Goal: Task Accomplishment & Management: Manage account settings

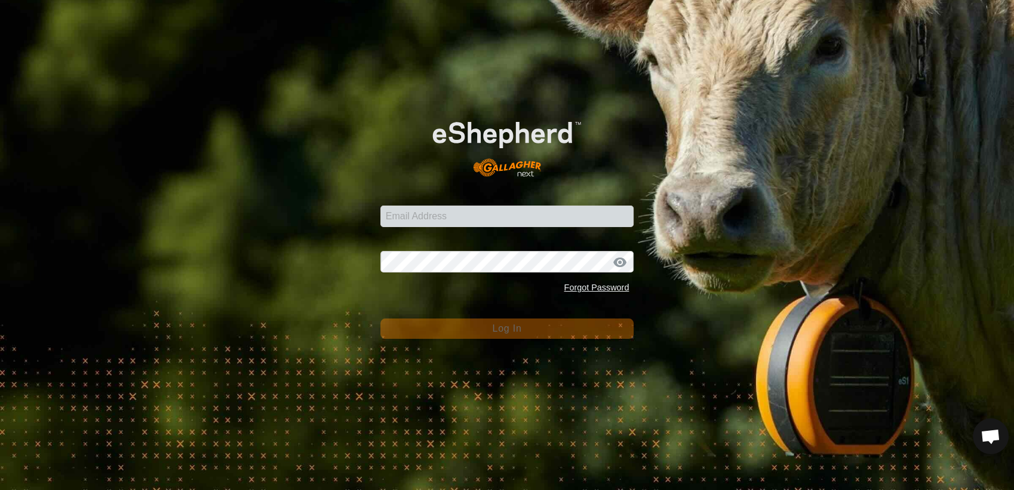
scroll to position [958, 0]
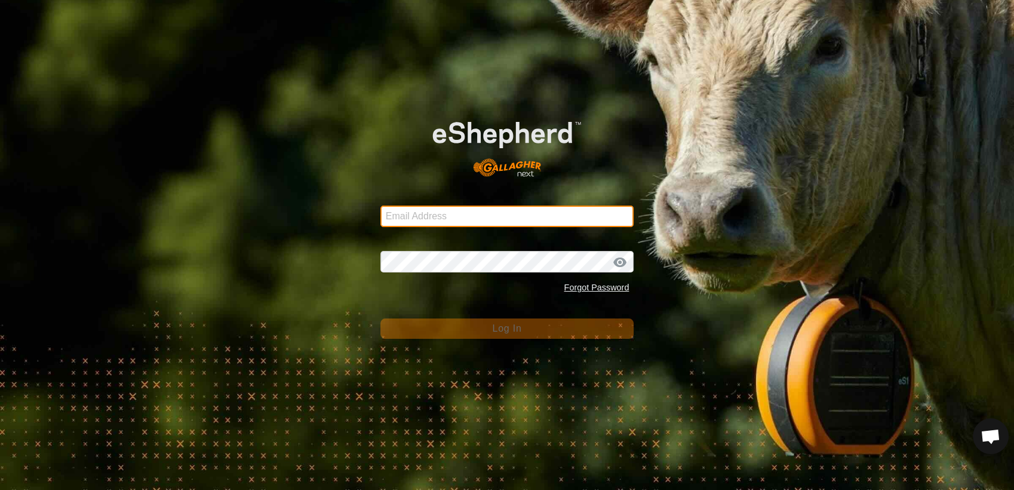
type input "[EMAIL_ADDRESS][DOMAIN_NAME]"
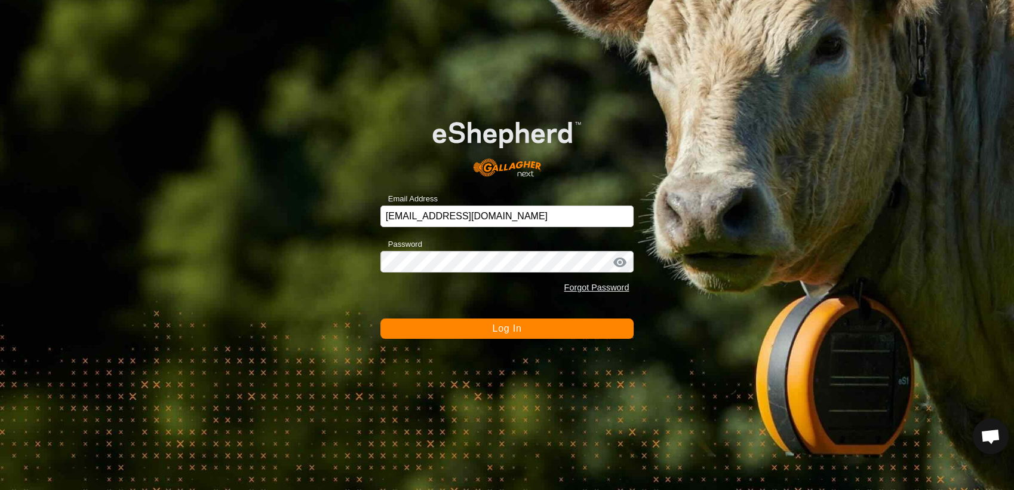
click at [445, 332] on button "Log In" at bounding box center [507, 328] width 254 height 20
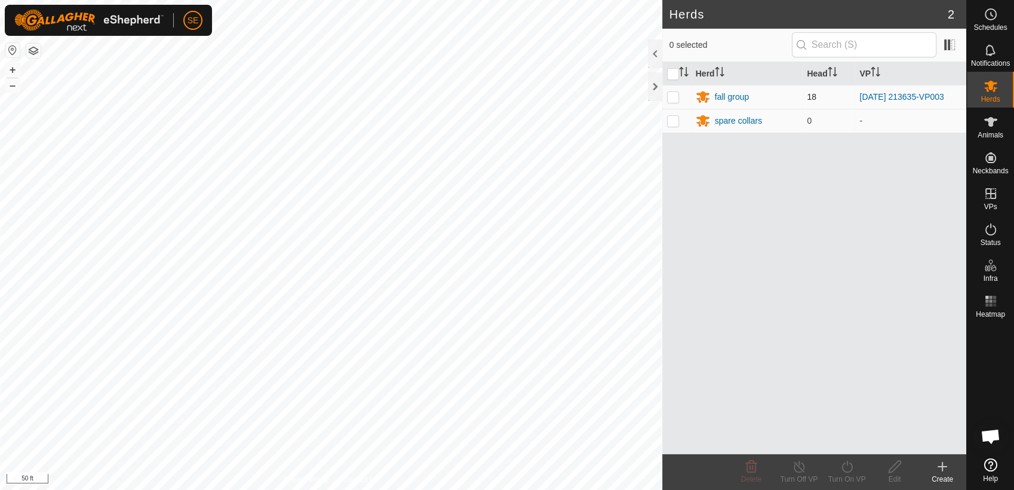
click at [676, 100] on p-checkbox at bounding box center [673, 97] width 12 height 10
checkbox input "true"
click at [850, 468] on icon at bounding box center [847, 466] width 15 height 14
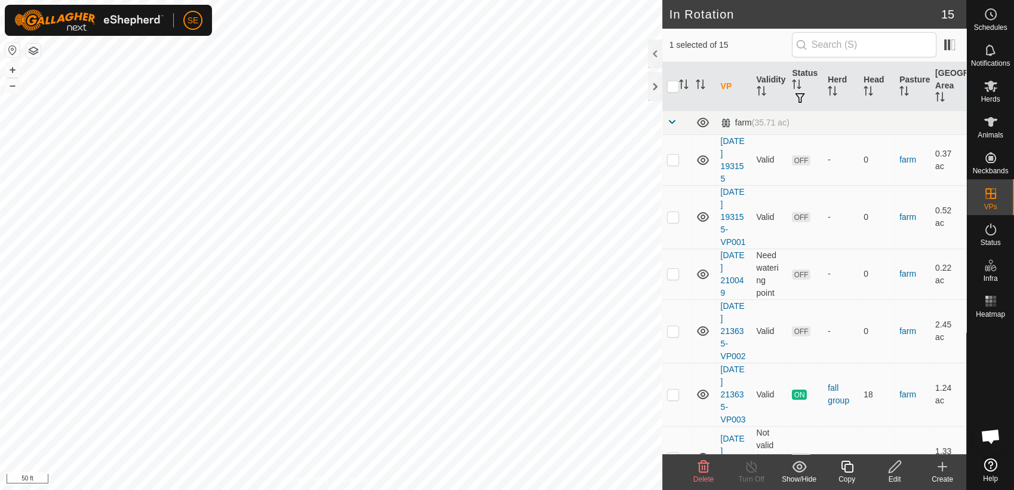
checkbox input "true"
checkbox input "false"
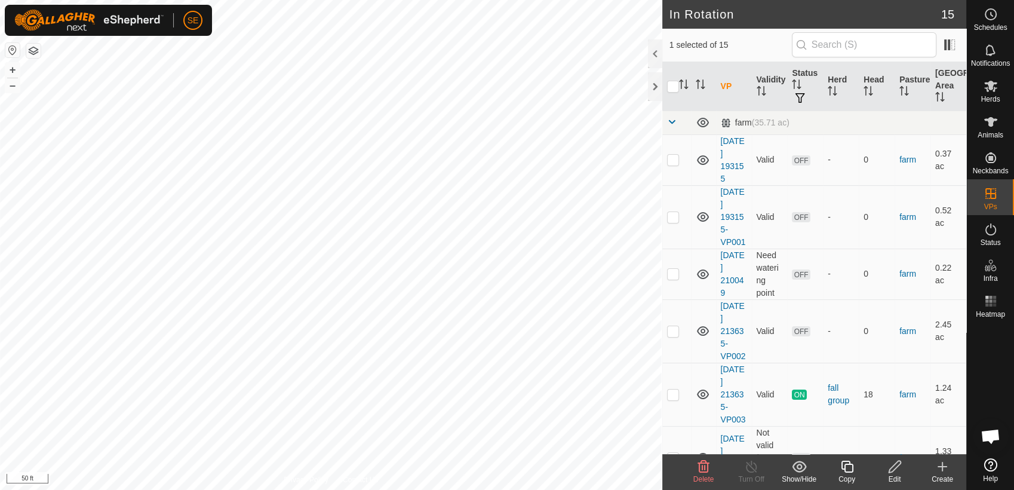
checkbox input "true"
checkbox input "false"
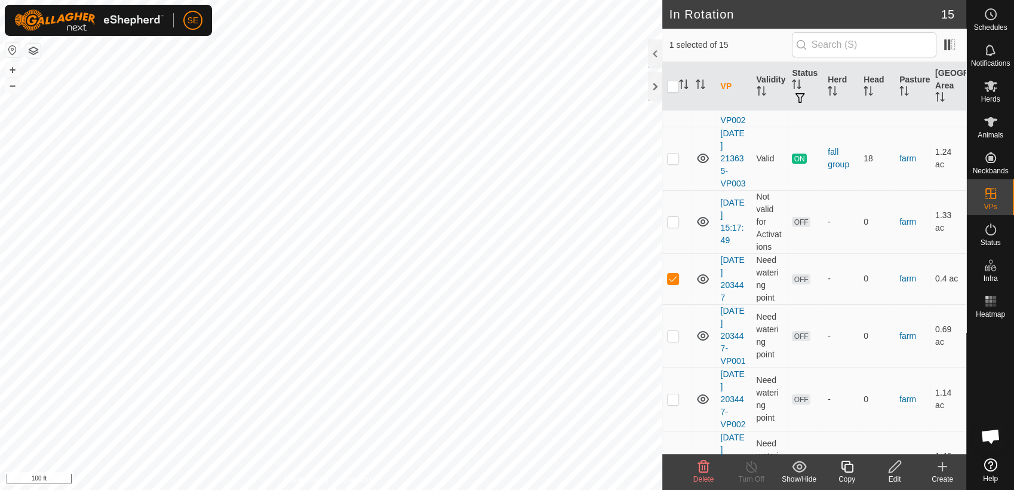
scroll to position [265, 0]
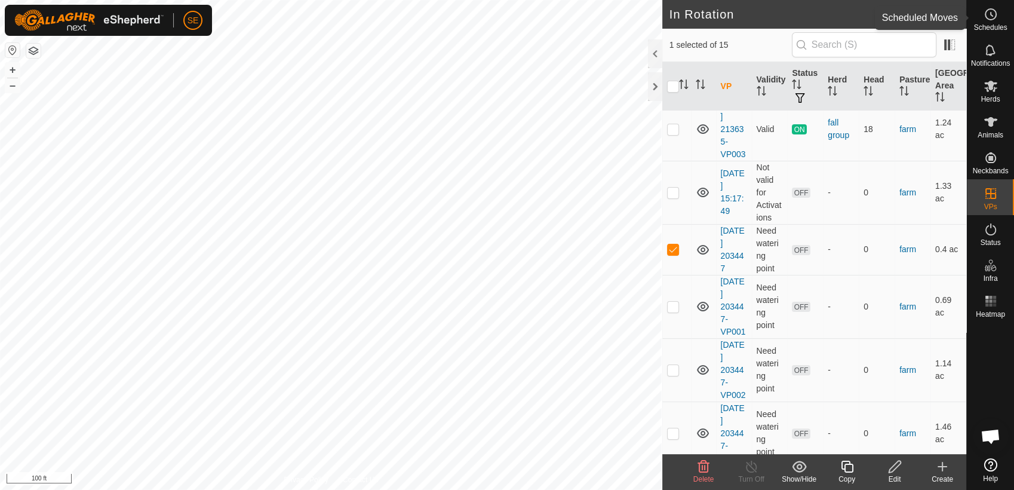
click at [986, 21] on icon at bounding box center [991, 14] width 14 height 14
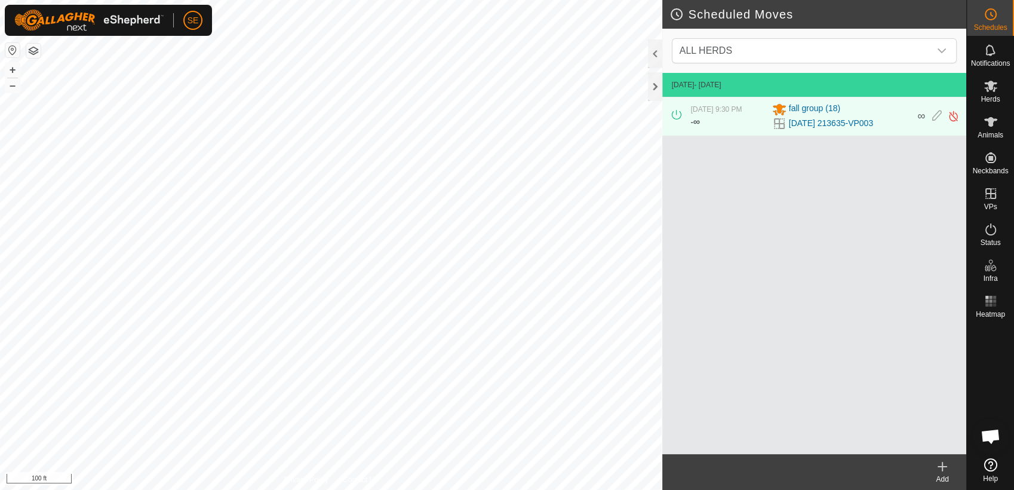
click at [943, 467] on icon at bounding box center [942, 467] width 8 height 0
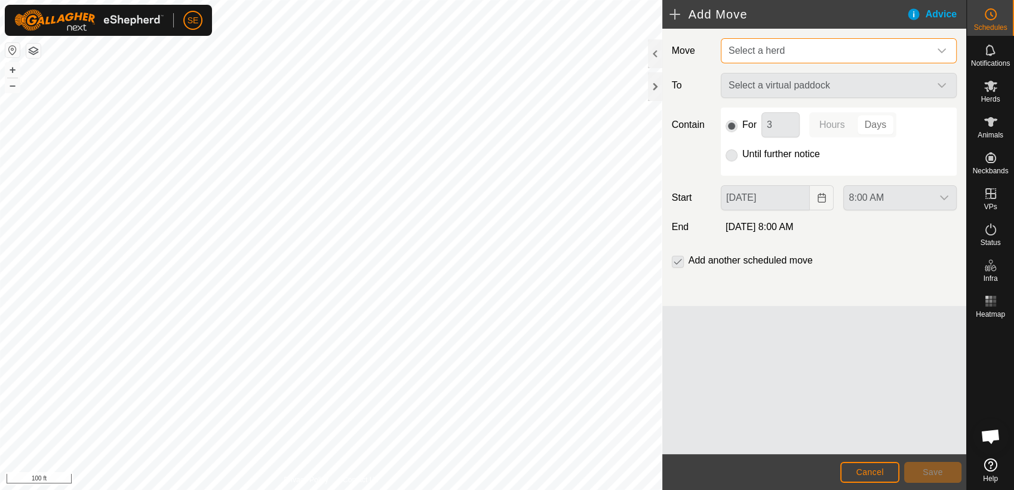
click at [807, 45] on span "Select a herd" at bounding box center [827, 51] width 206 height 24
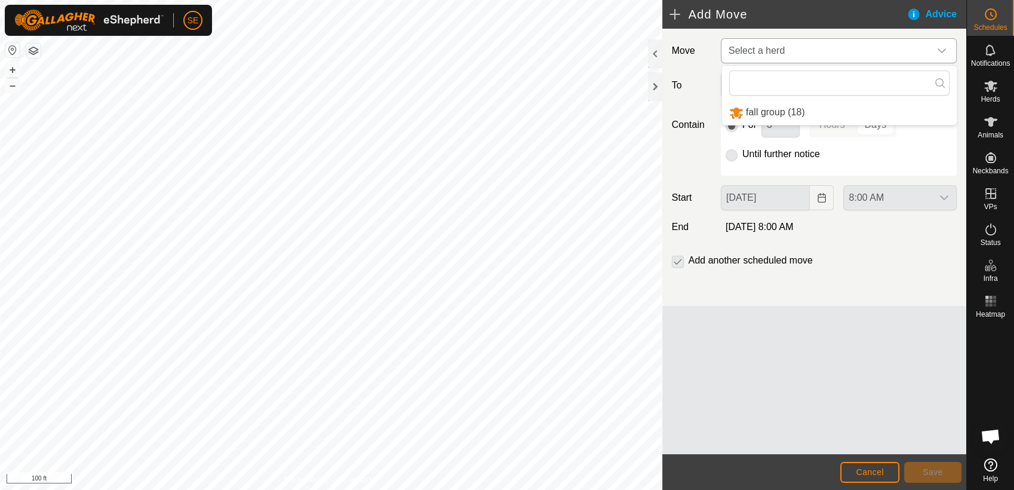
click at [776, 109] on li "fall group (18)" at bounding box center [839, 112] width 235 height 24
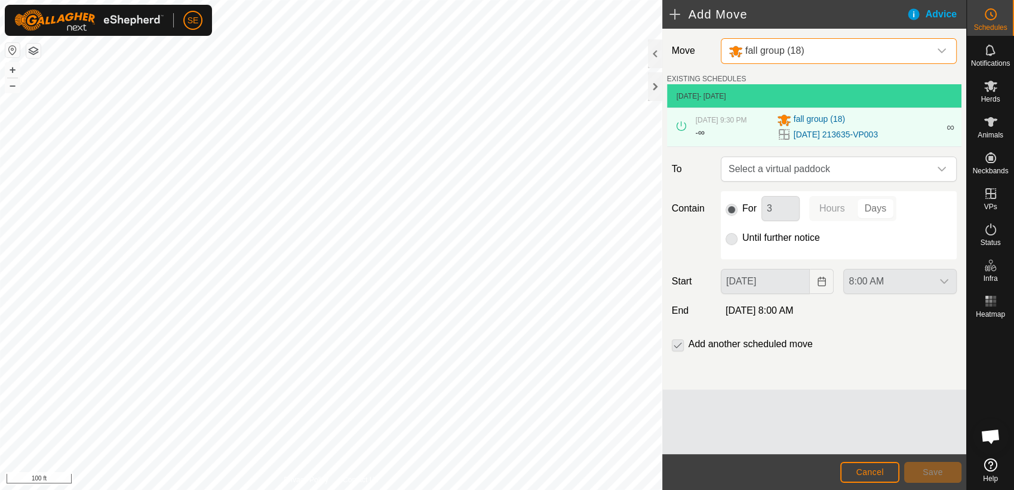
click at [737, 241] on p-radiobutton at bounding box center [732, 238] width 12 height 14
click at [736, 237] on p-radiobutton at bounding box center [732, 238] width 12 height 14
click at [771, 171] on span "Select a virtual paddock" at bounding box center [827, 169] width 206 height 24
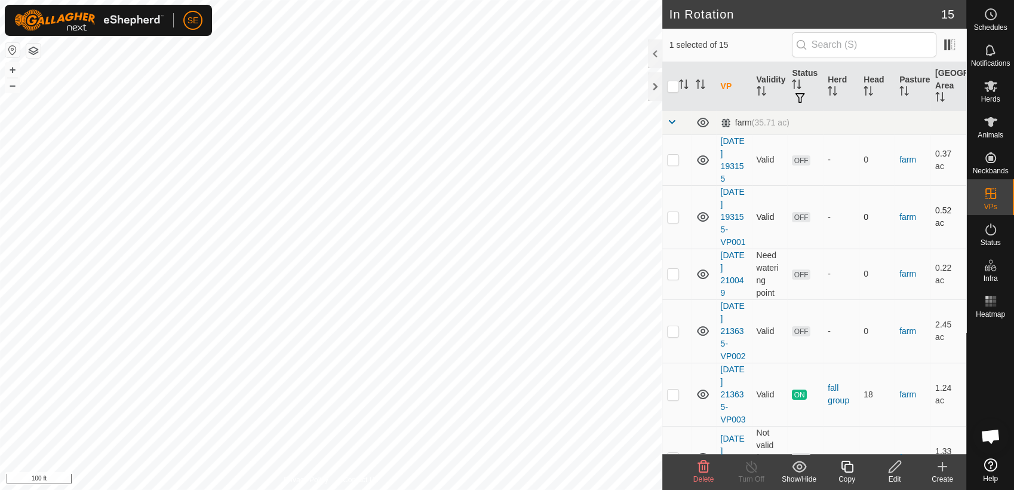
checkbox input "false"
checkbox input "true"
checkbox input "false"
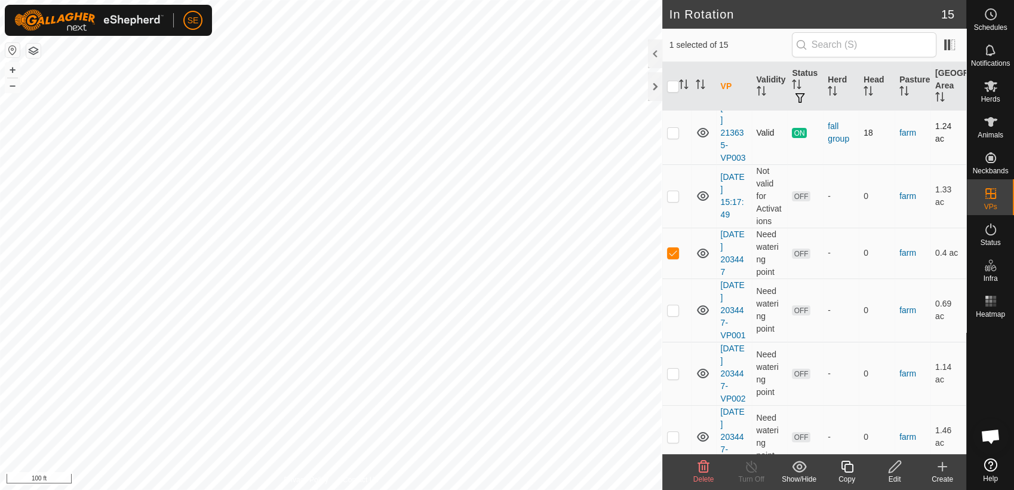
scroll to position [265, 0]
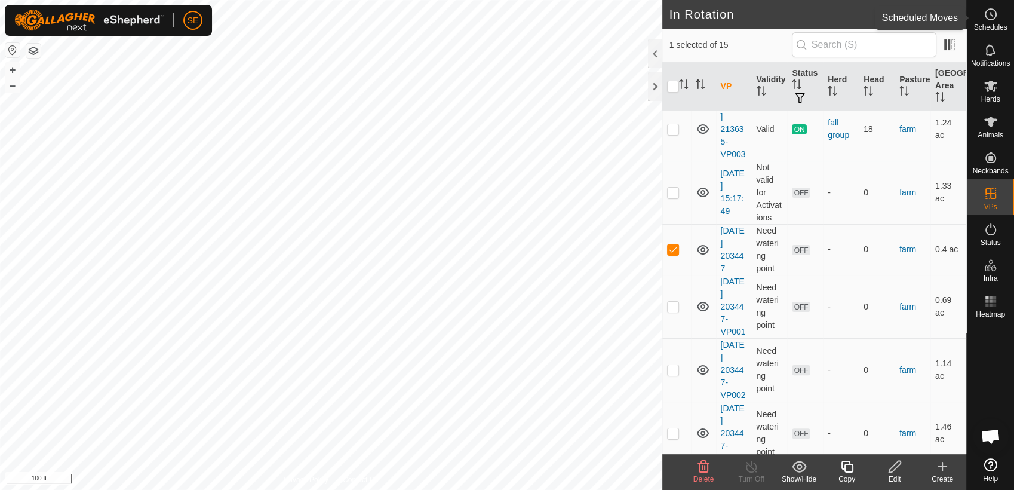
click at [994, 22] on es-schedule-vp-svg-icon at bounding box center [991, 14] width 22 height 19
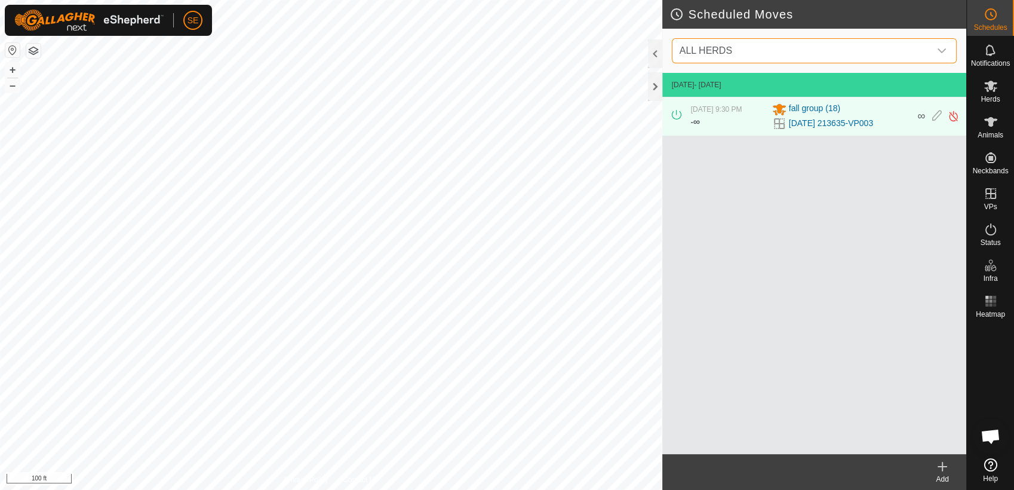
click at [797, 47] on span "ALL HERDS" at bounding box center [802, 51] width 255 height 24
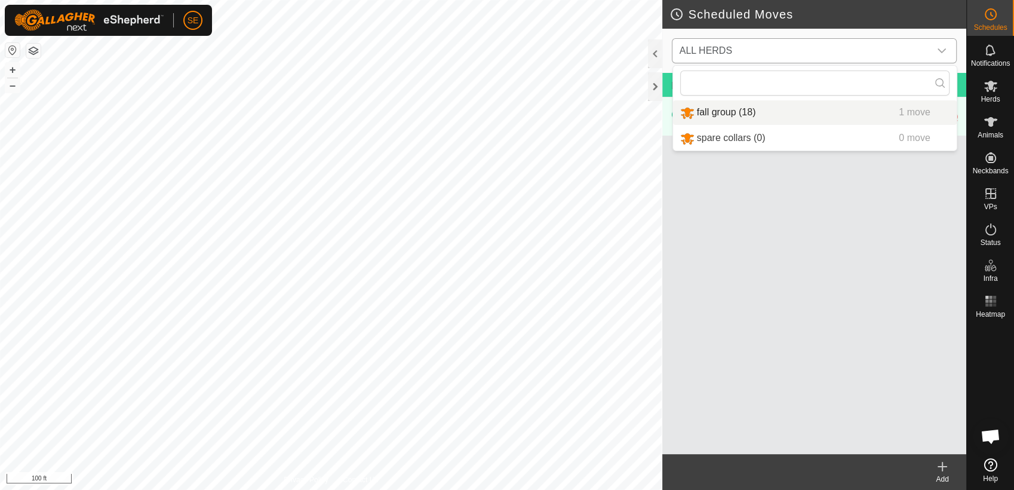
click at [725, 111] on li "fall group (18) 1 move" at bounding box center [815, 112] width 284 height 24
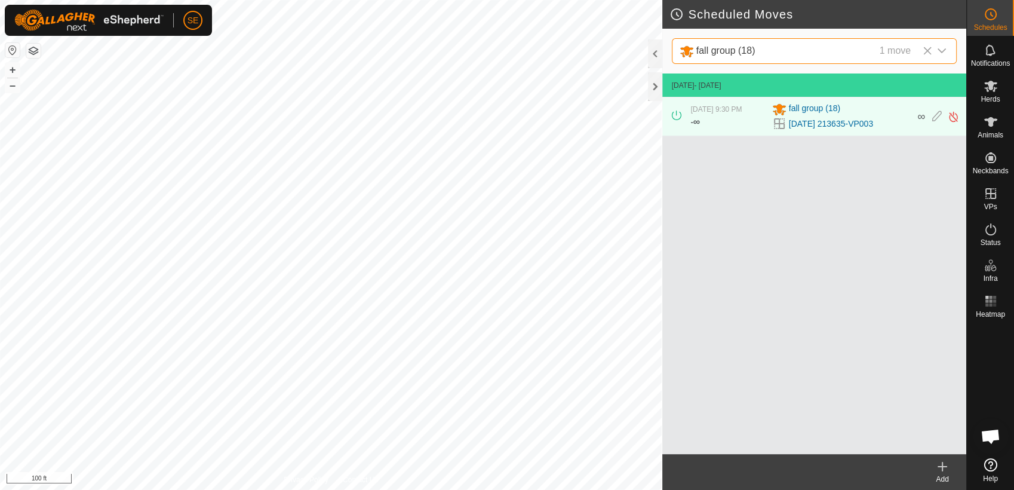
click at [940, 467] on icon at bounding box center [942, 467] width 8 height 0
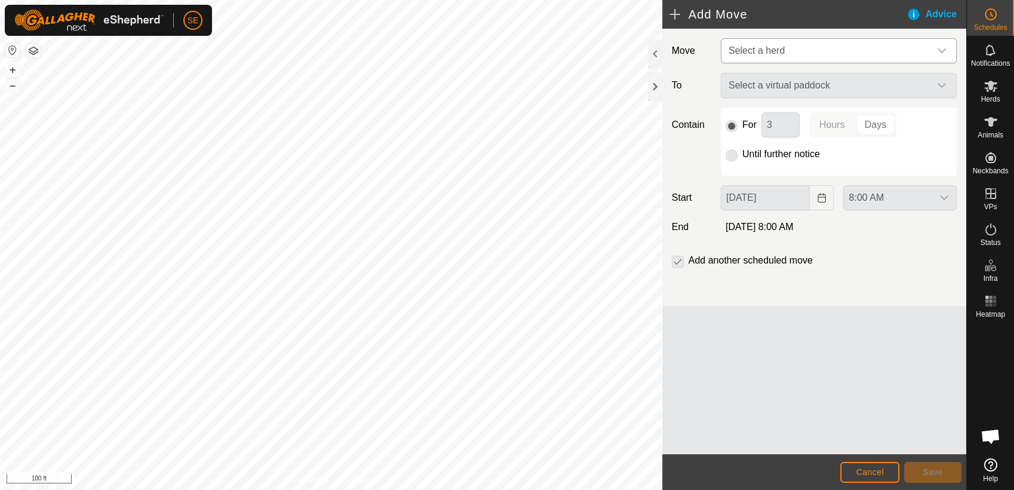
click at [787, 47] on span "Select a herd" at bounding box center [827, 51] width 206 height 24
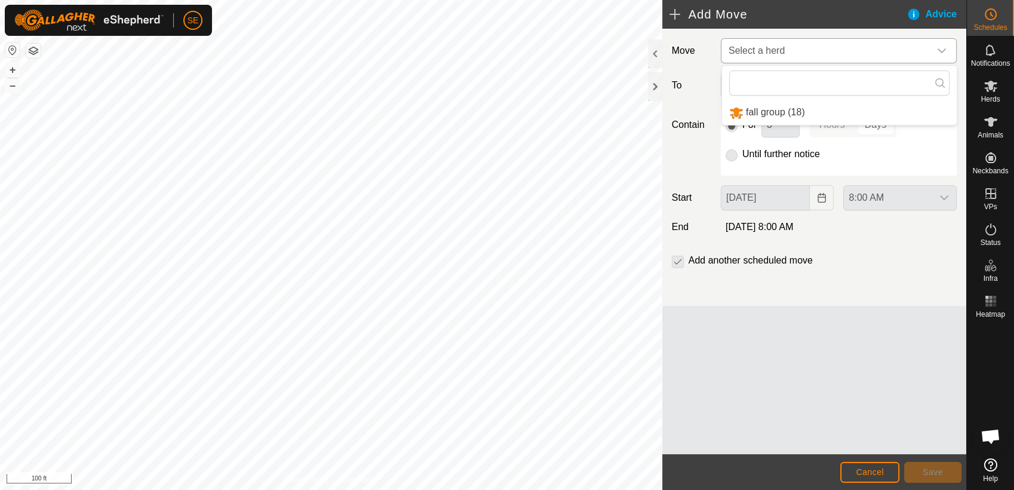
click at [768, 111] on li "fall group (18)" at bounding box center [839, 112] width 235 height 24
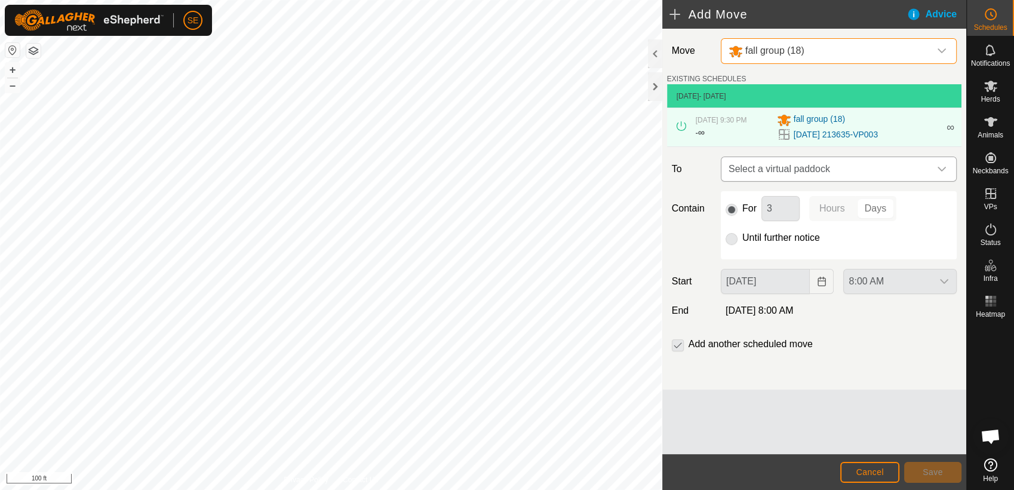
click at [775, 169] on span "Select a virtual paddock" at bounding box center [827, 169] width 206 height 24
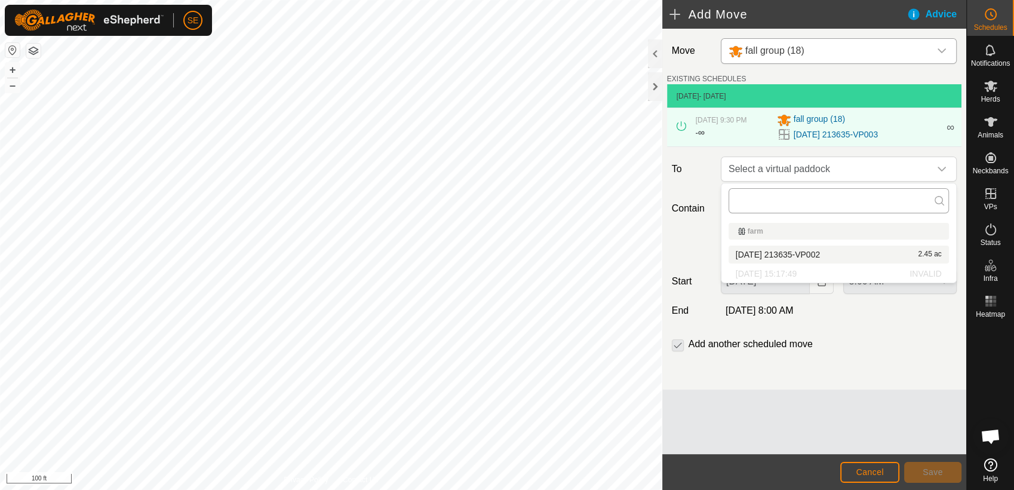
click at [821, 200] on input "text" at bounding box center [839, 200] width 220 height 25
click at [791, 164] on span "Select a virtual paddock" at bounding box center [827, 169] width 206 height 24
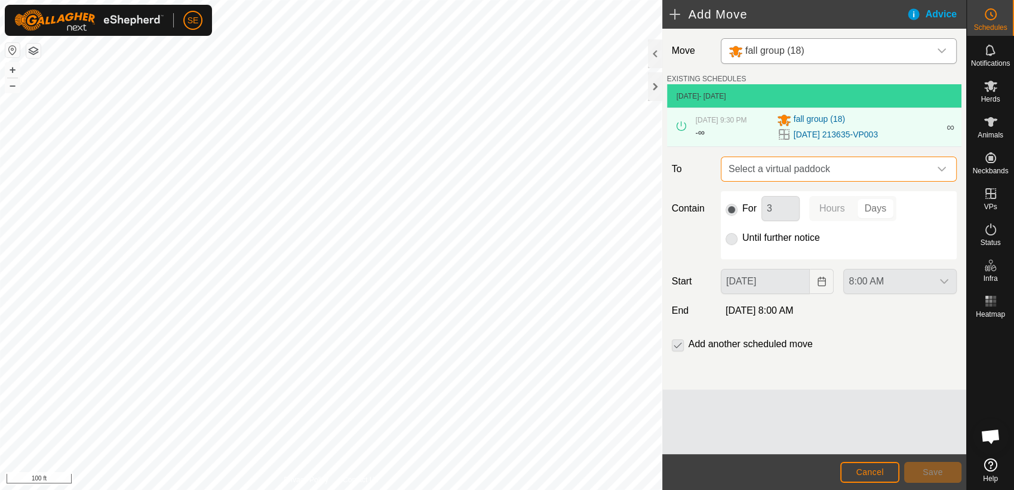
click at [794, 165] on span "Select a virtual paddock" at bounding box center [827, 169] width 206 height 24
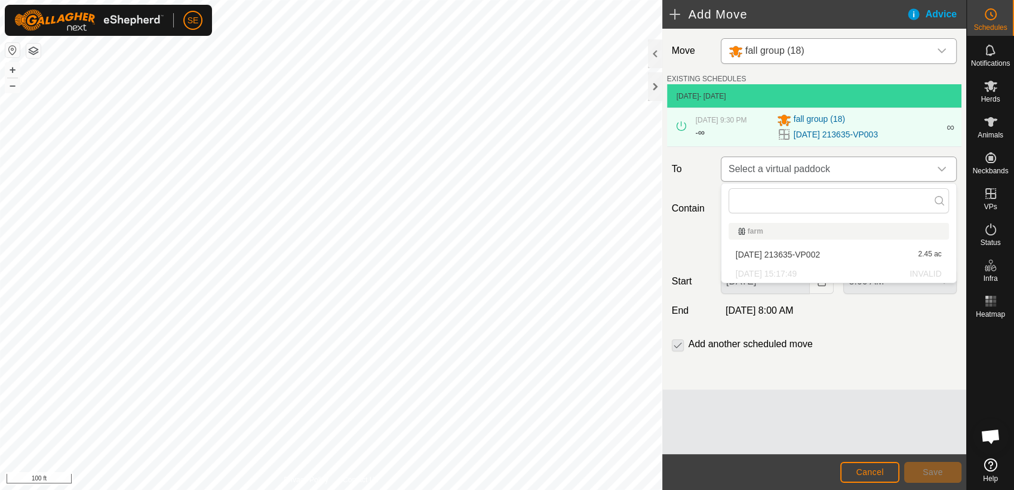
click at [943, 171] on icon "dropdown trigger" at bounding box center [942, 169] width 10 height 10
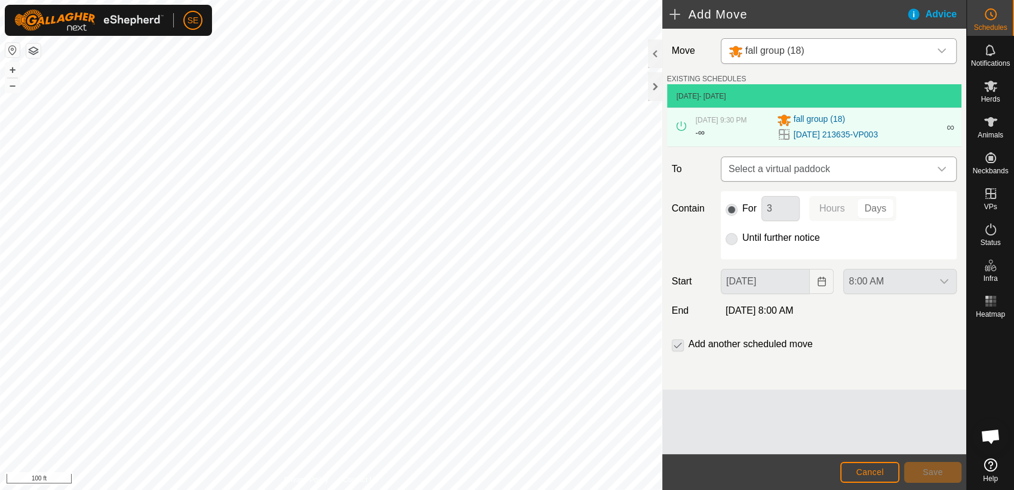
click at [948, 171] on div "dropdown trigger" at bounding box center [942, 169] width 24 height 24
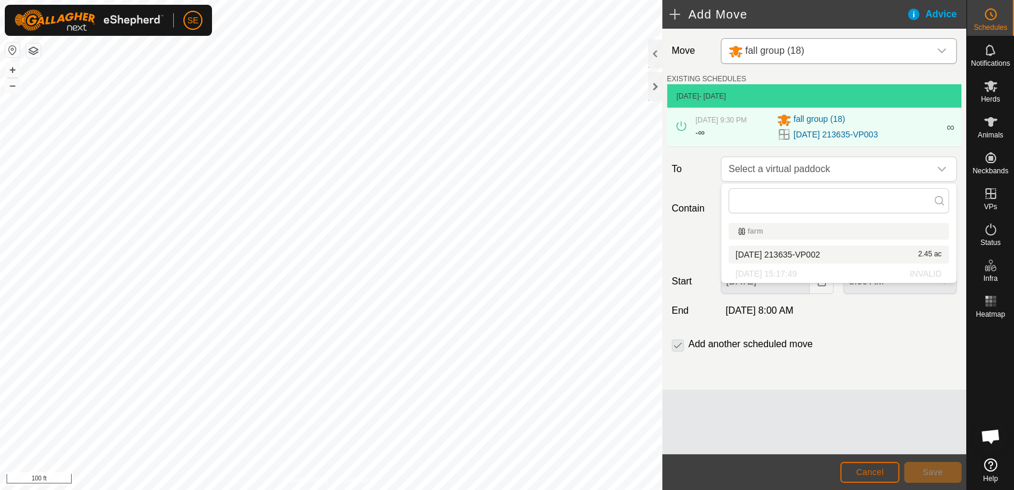
click at [894, 473] on button "Cancel" at bounding box center [869, 472] width 59 height 21
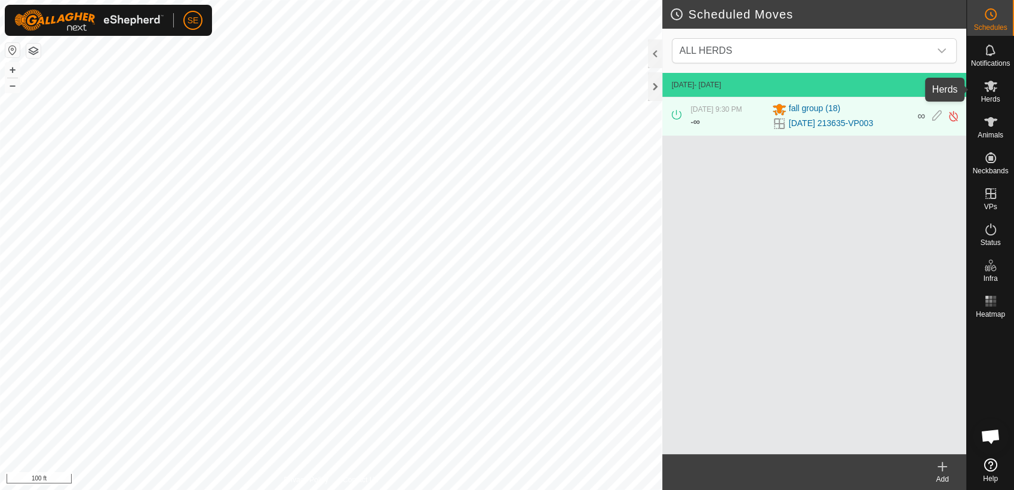
click at [987, 92] on icon at bounding box center [991, 86] width 14 height 14
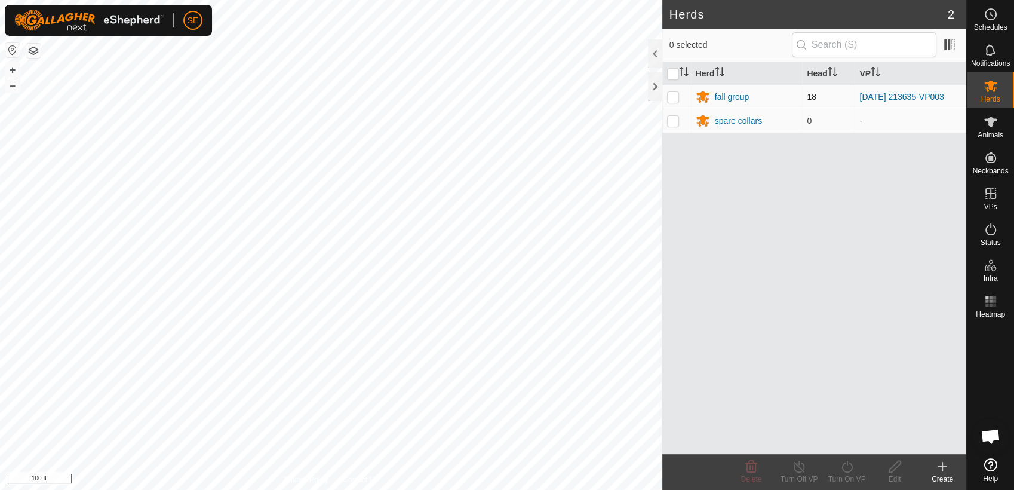
click at [674, 92] on p-checkbox at bounding box center [673, 97] width 12 height 10
checkbox input "true"
click at [798, 480] on div "Turn Off VP" at bounding box center [799, 479] width 48 height 11
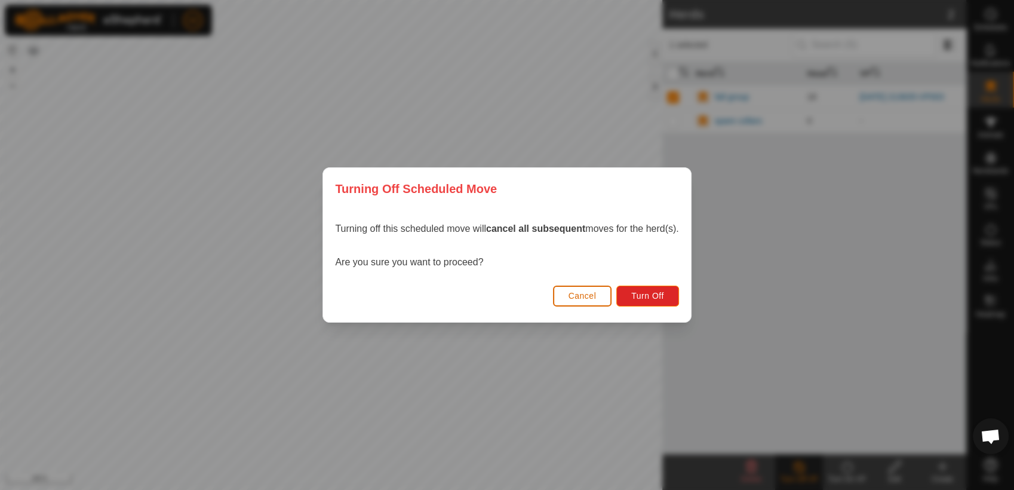
click at [578, 294] on span "Cancel" at bounding box center [583, 296] width 28 height 10
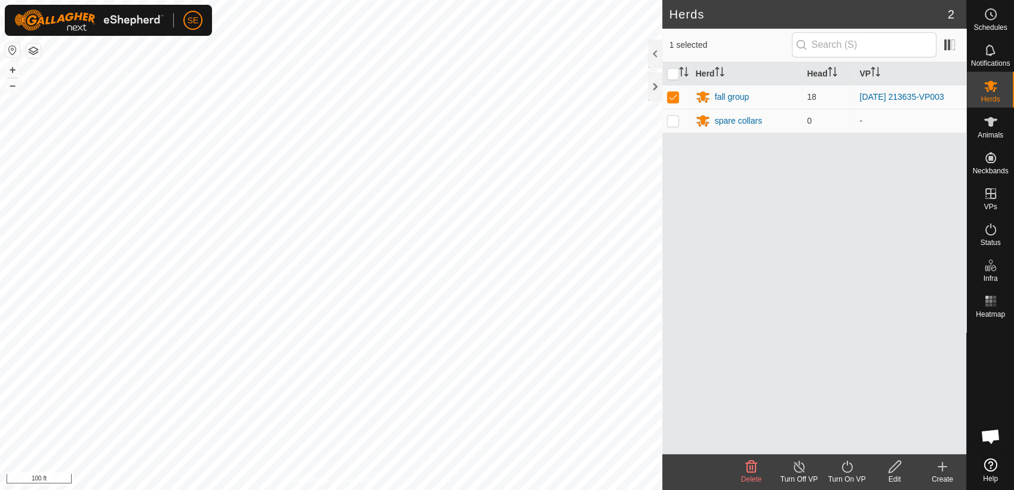
click at [846, 465] on icon at bounding box center [847, 467] width 11 height 12
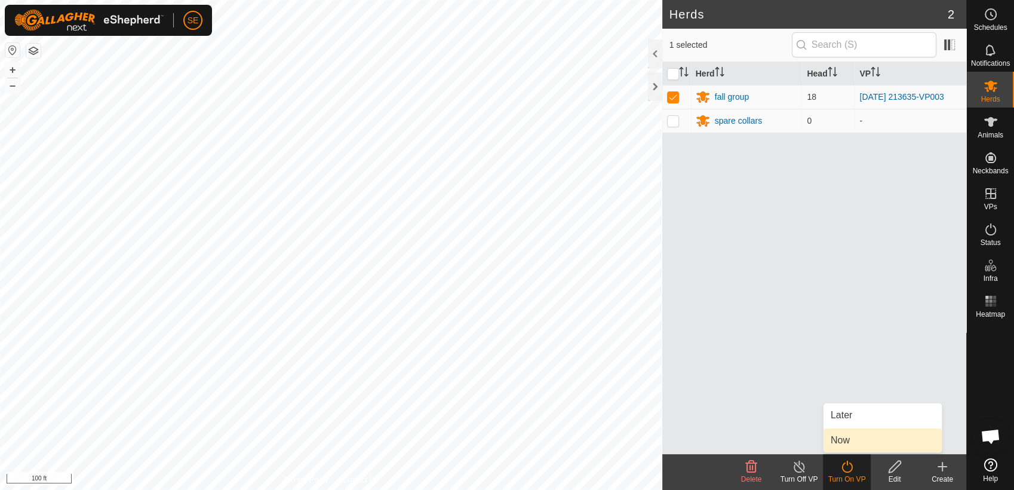
click at [842, 439] on link "Now" at bounding box center [883, 440] width 118 height 24
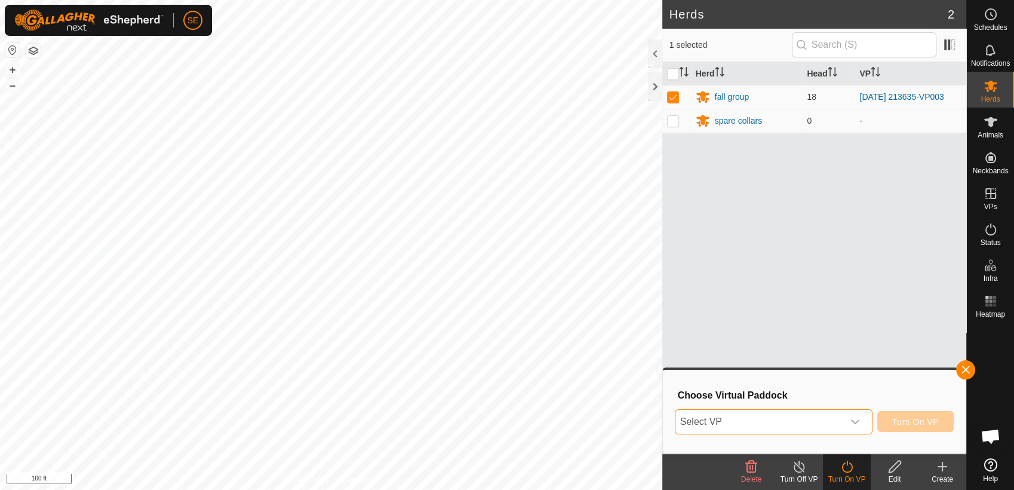
click at [798, 418] on span "Select VP" at bounding box center [760, 422] width 168 height 24
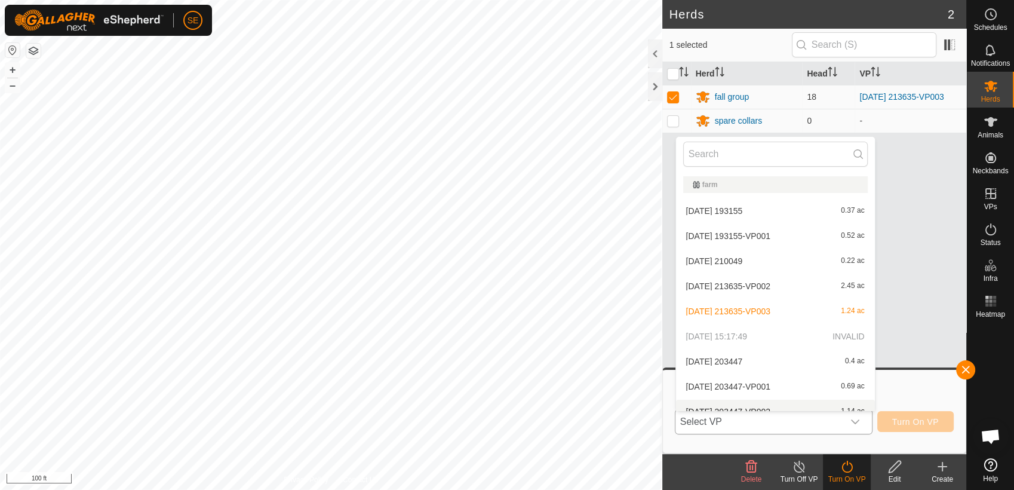
scroll to position [13, 0]
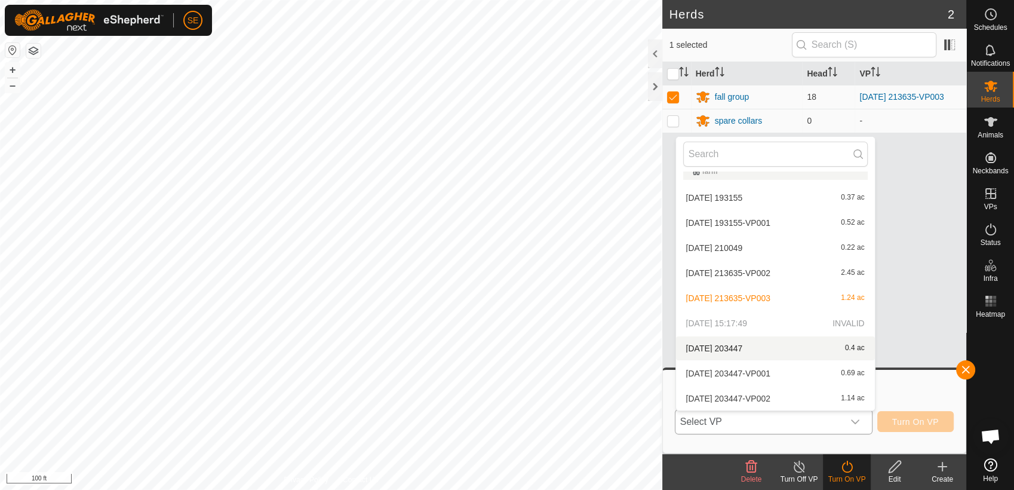
click at [748, 347] on li "[DATE] 203447 0.4 ac" at bounding box center [775, 348] width 199 height 24
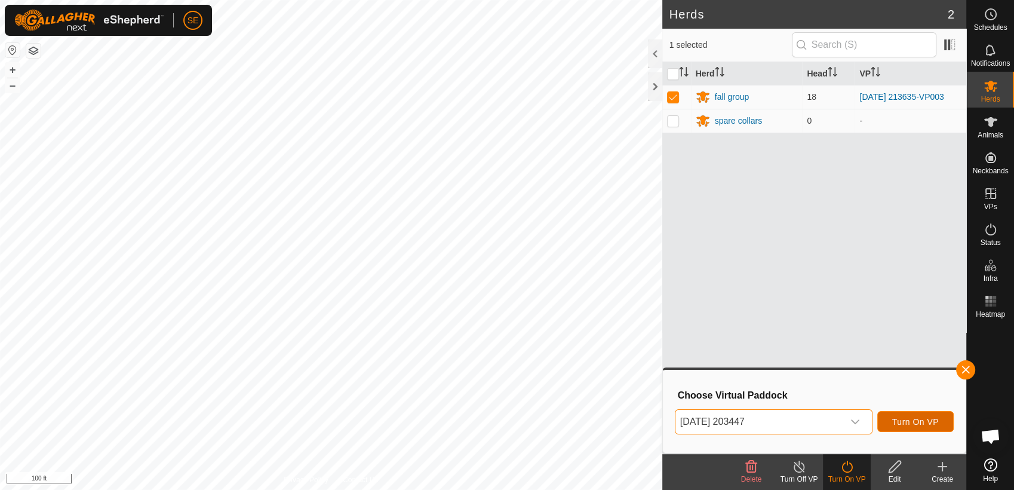
click at [904, 423] on span "Turn On VP" at bounding box center [915, 422] width 47 height 10
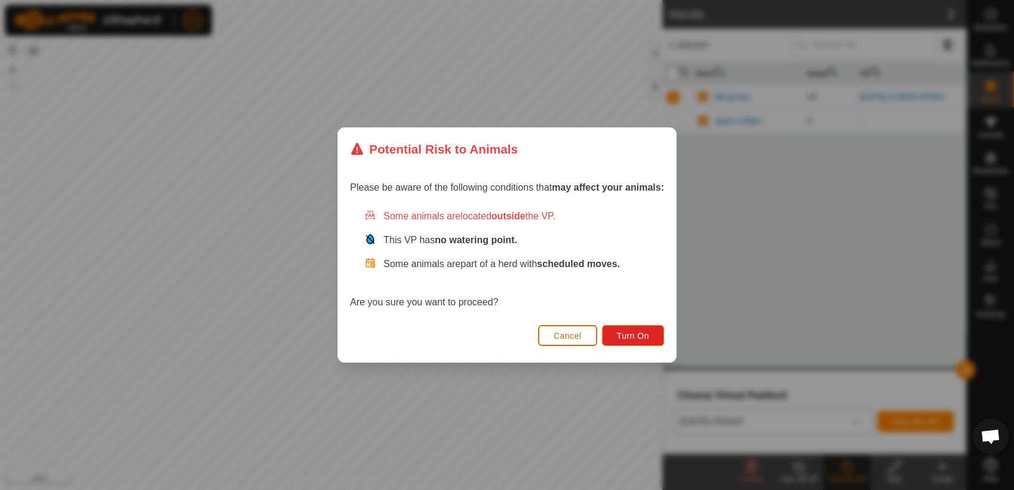
click at [584, 334] on button "Cancel" at bounding box center [567, 335] width 59 height 21
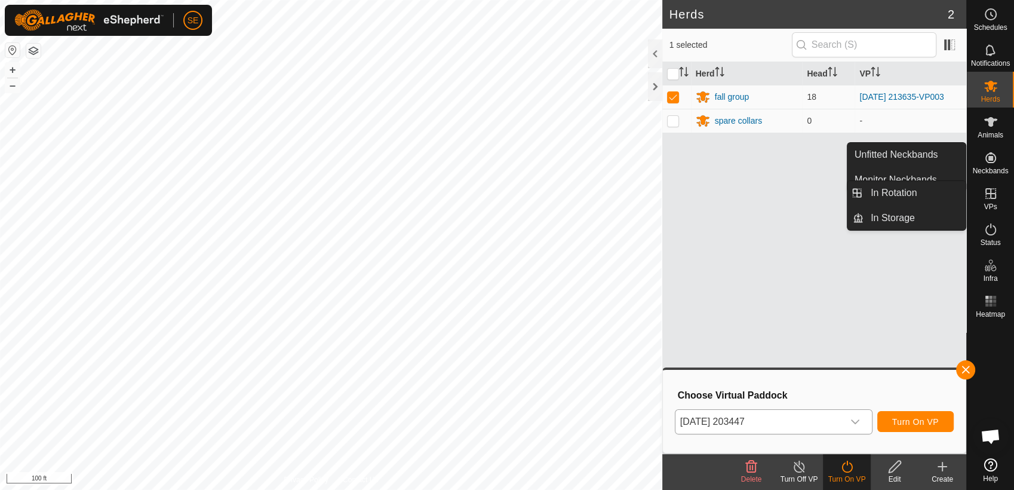
click at [992, 197] on icon at bounding box center [991, 193] width 14 height 14
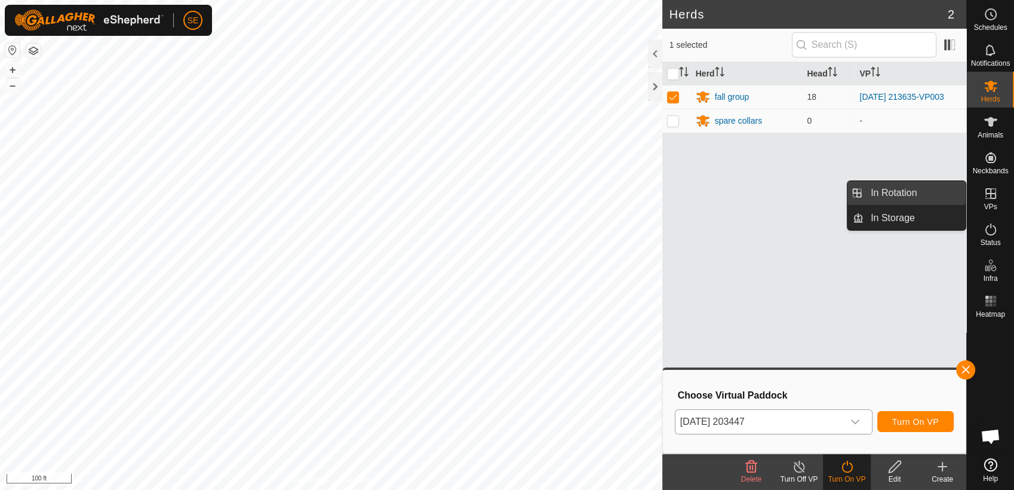
click at [906, 193] on link "In Rotation" at bounding box center [915, 193] width 102 height 24
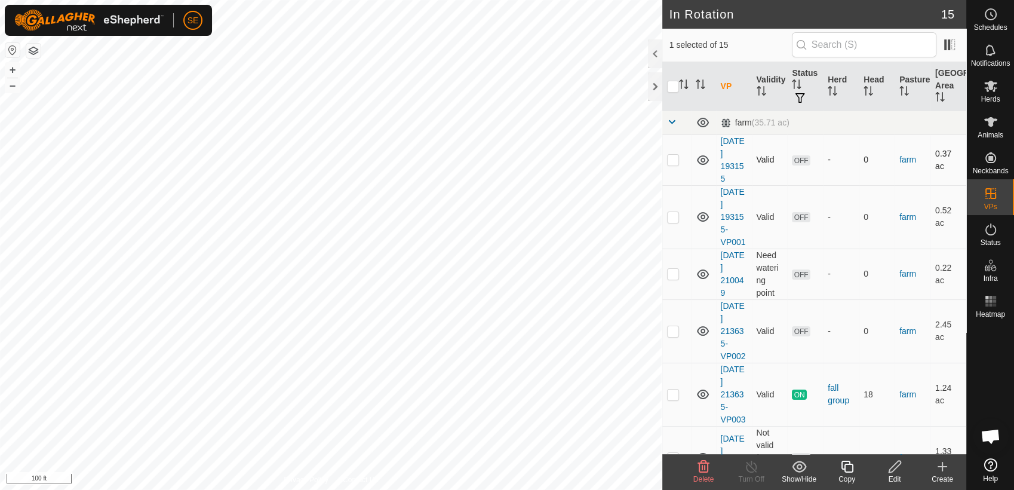
click at [674, 158] on p-checkbox at bounding box center [673, 160] width 12 height 10
checkbox input "true"
click at [674, 330] on p-checkbox at bounding box center [673, 331] width 12 height 10
checkbox input "true"
click at [674, 156] on p-checkbox at bounding box center [673, 160] width 12 height 10
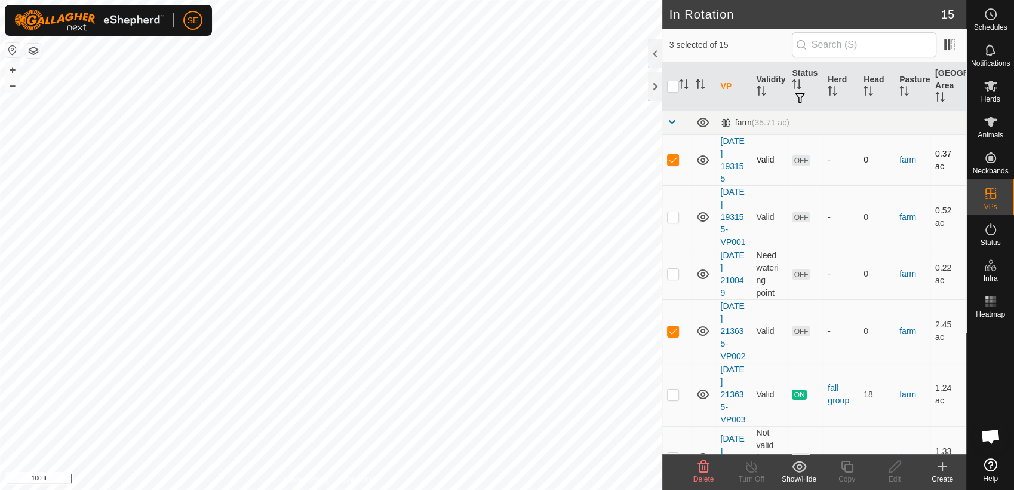
checkbox input "false"
click at [949, 470] on icon at bounding box center [942, 466] width 14 height 14
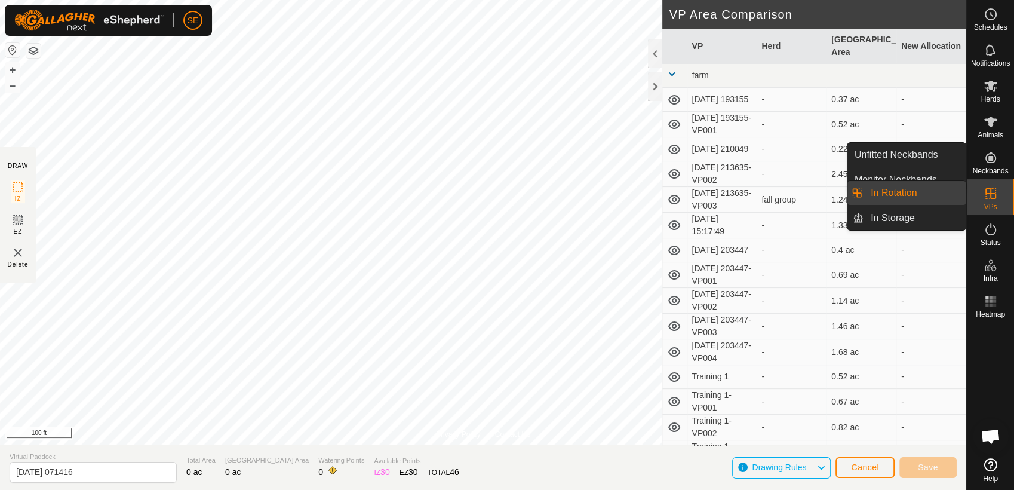
click at [992, 194] on icon at bounding box center [991, 193] width 11 height 11
click at [908, 189] on link "In Rotation" at bounding box center [915, 193] width 102 height 24
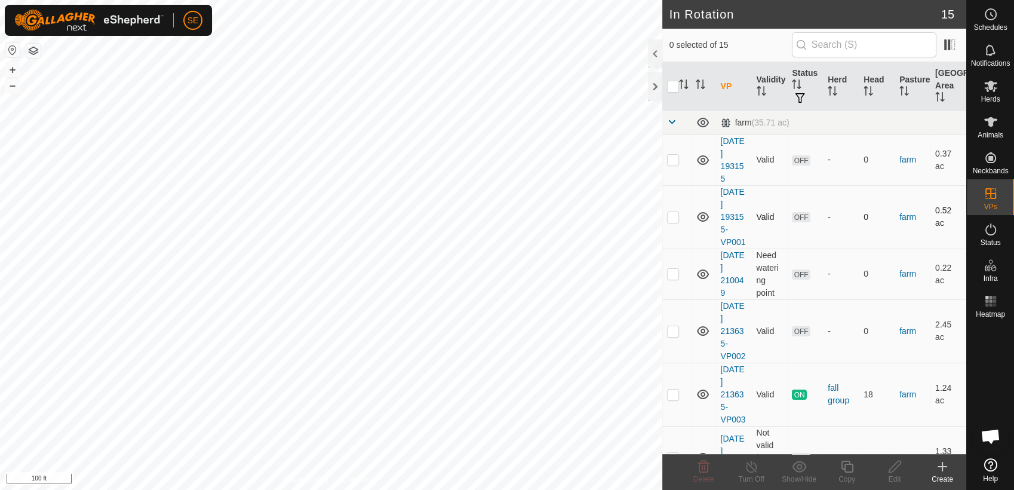
checkbox input "true"
click at [846, 472] on icon at bounding box center [847, 466] width 15 height 14
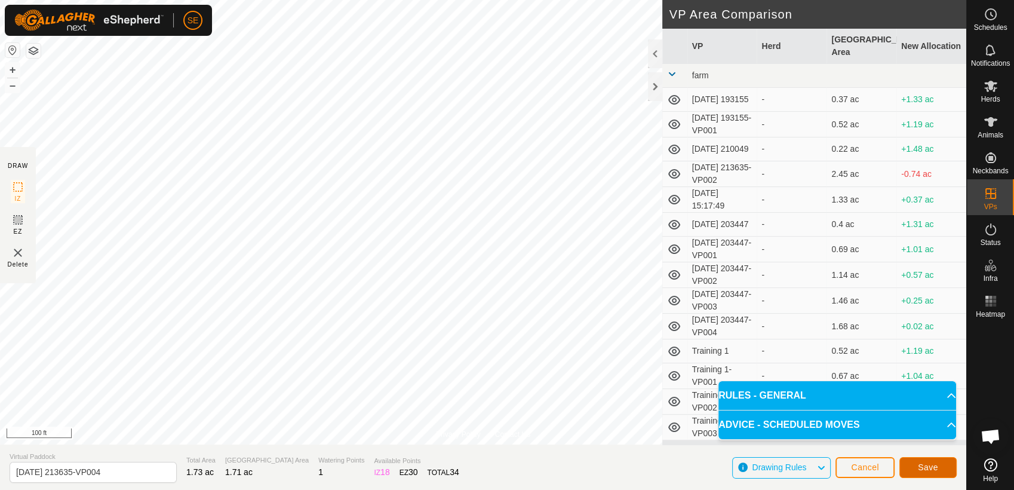
click at [940, 467] on button "Save" at bounding box center [928, 467] width 57 height 21
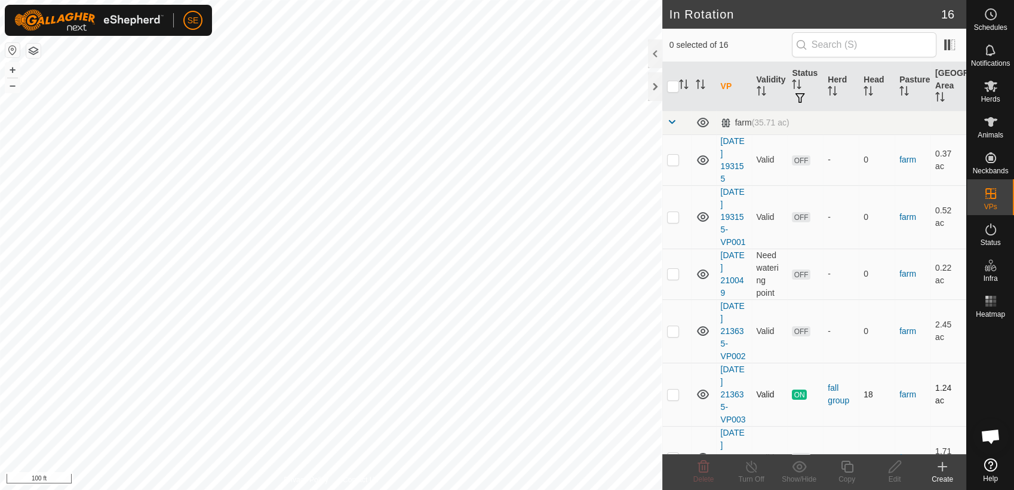
checkbox input "true"
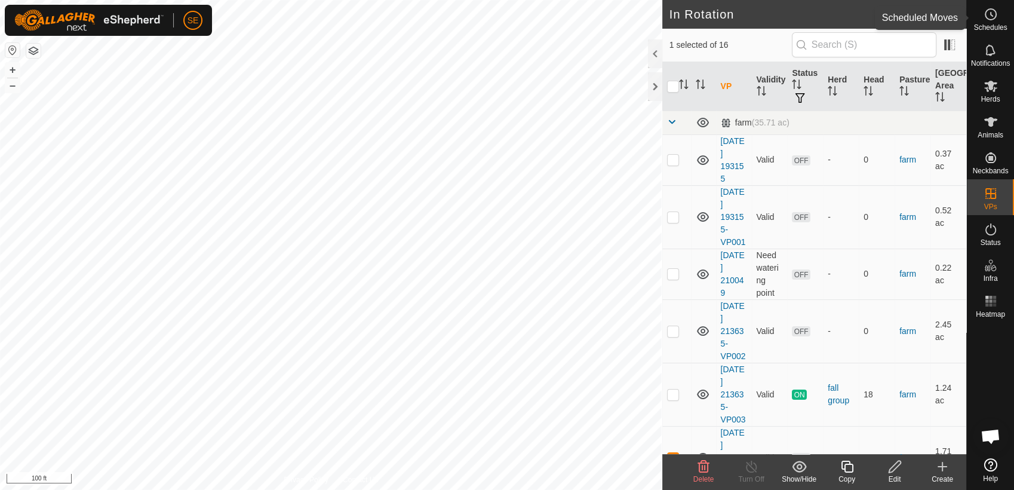
click at [991, 14] on icon at bounding box center [992, 15] width 2 height 4
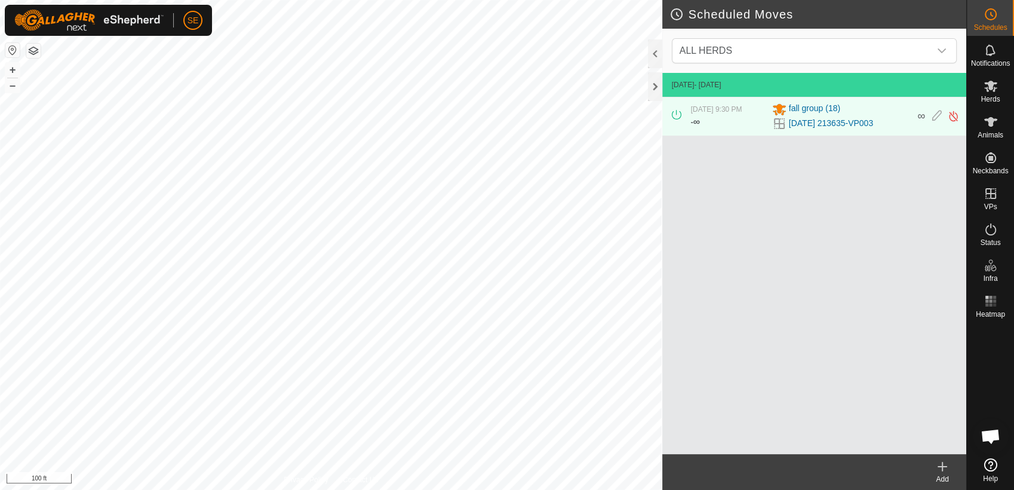
click at [943, 468] on icon at bounding box center [943, 466] width 0 height 8
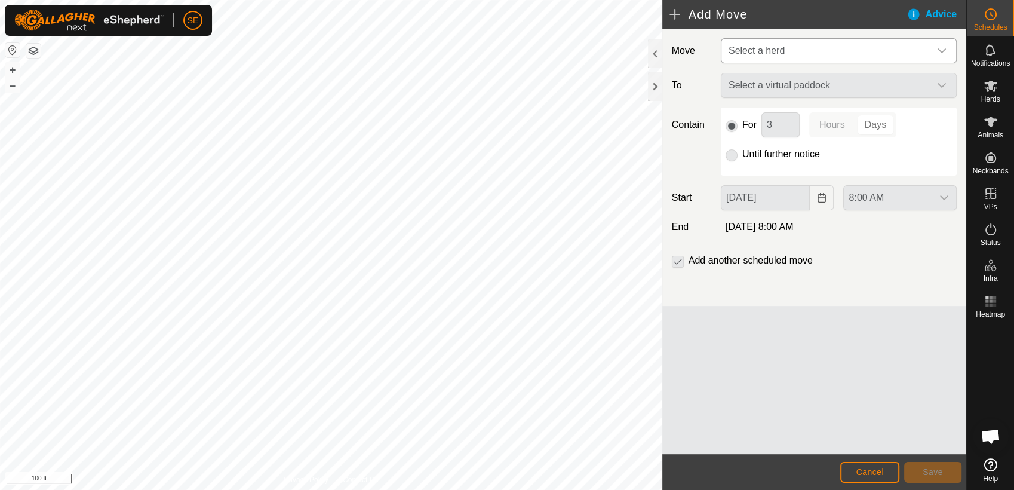
click at [805, 55] on span "Select a herd" at bounding box center [827, 51] width 206 height 24
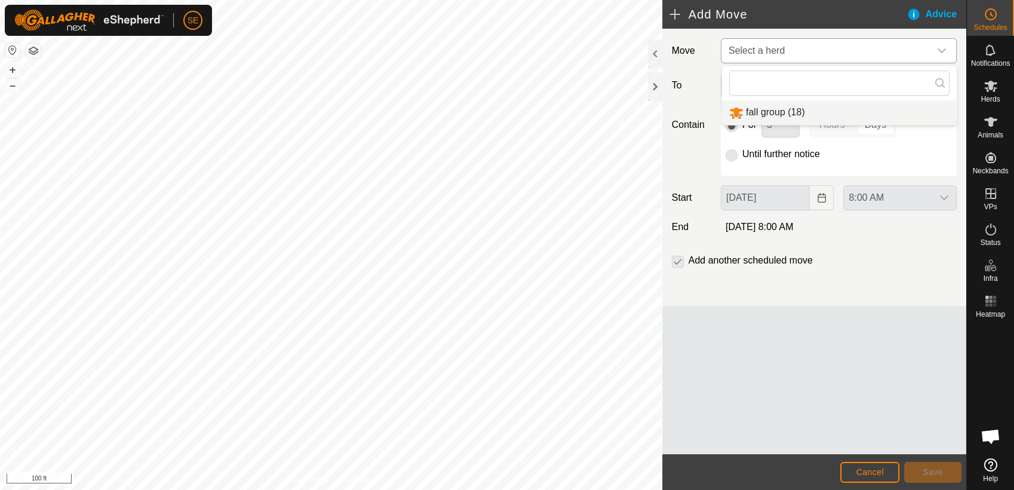
click at [774, 112] on li "fall group (18)" at bounding box center [839, 112] width 235 height 24
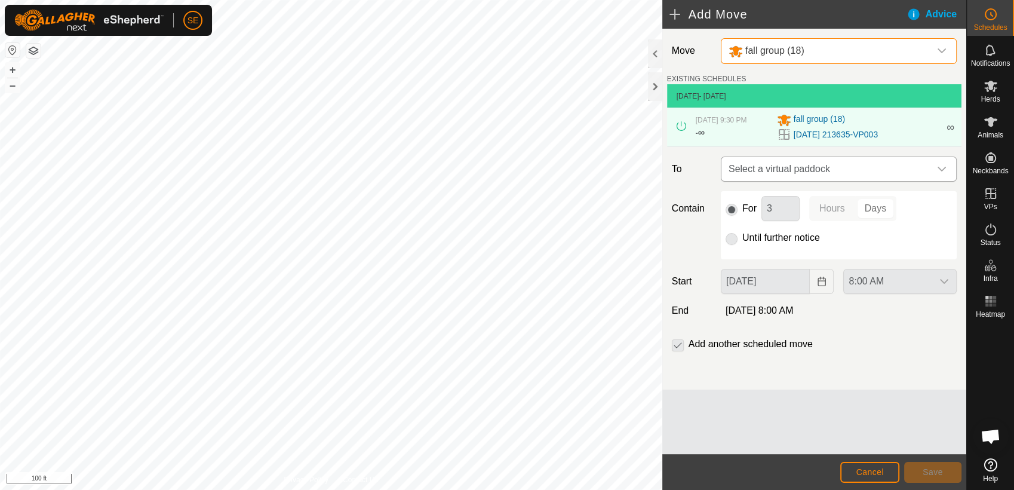
click at [784, 170] on span "Select a virtual paddock" at bounding box center [827, 169] width 206 height 24
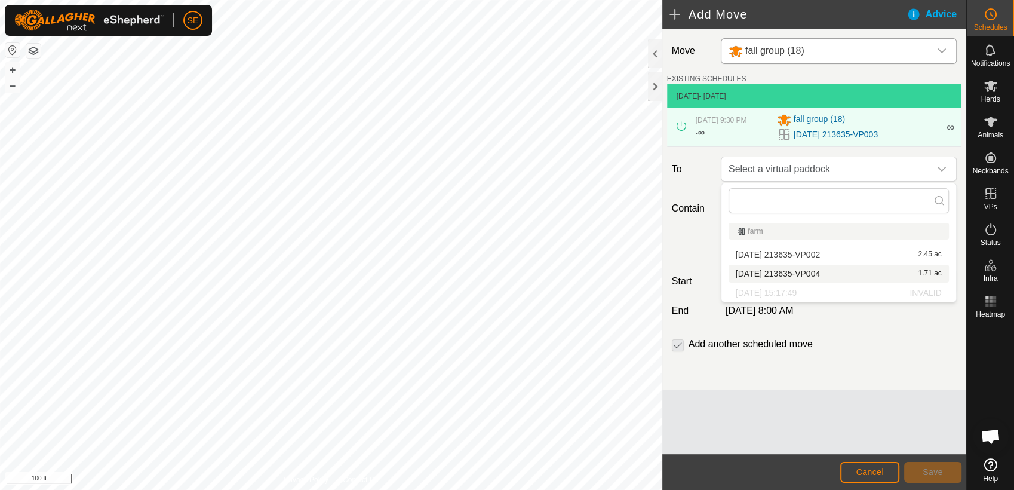
click at [792, 274] on li "[DATE] 213635-VP004 1.71 ac" at bounding box center [839, 274] width 220 height 18
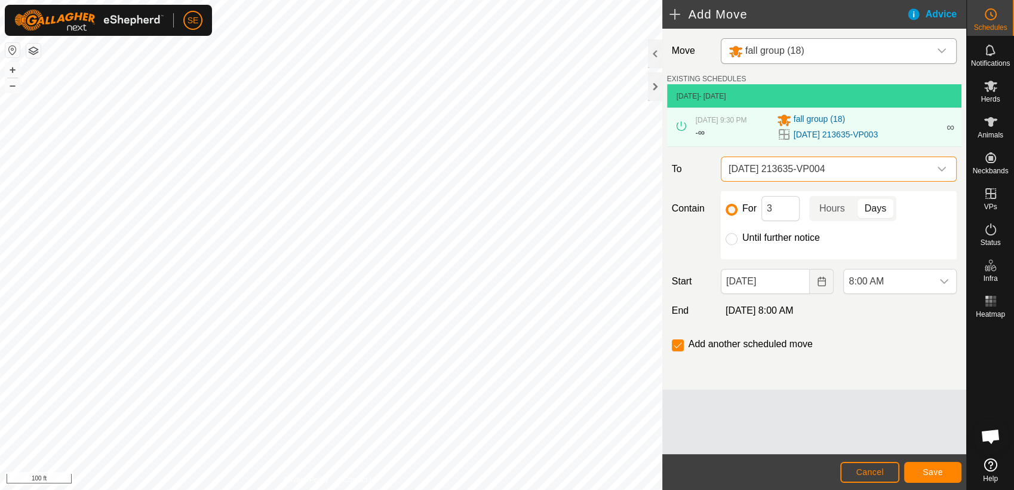
click at [784, 164] on span "[DATE] 213635-VP004" at bounding box center [827, 169] width 206 height 24
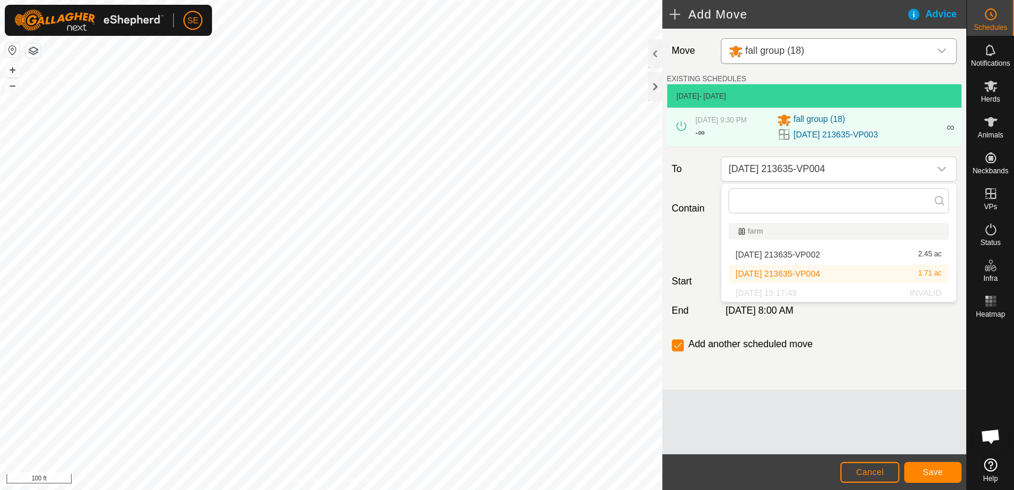
click at [785, 269] on li "[DATE] 213635-VP004 1.71 ac" at bounding box center [839, 274] width 220 height 18
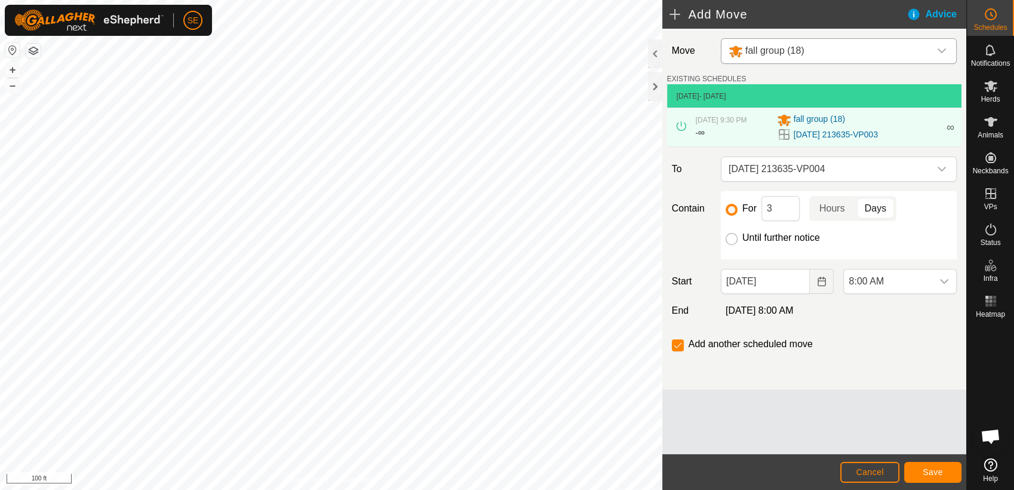
click at [730, 235] on input "Until further notice" at bounding box center [732, 239] width 12 height 12
radio input "true"
checkbox input "false"
click at [925, 471] on span "Save" at bounding box center [933, 472] width 20 height 10
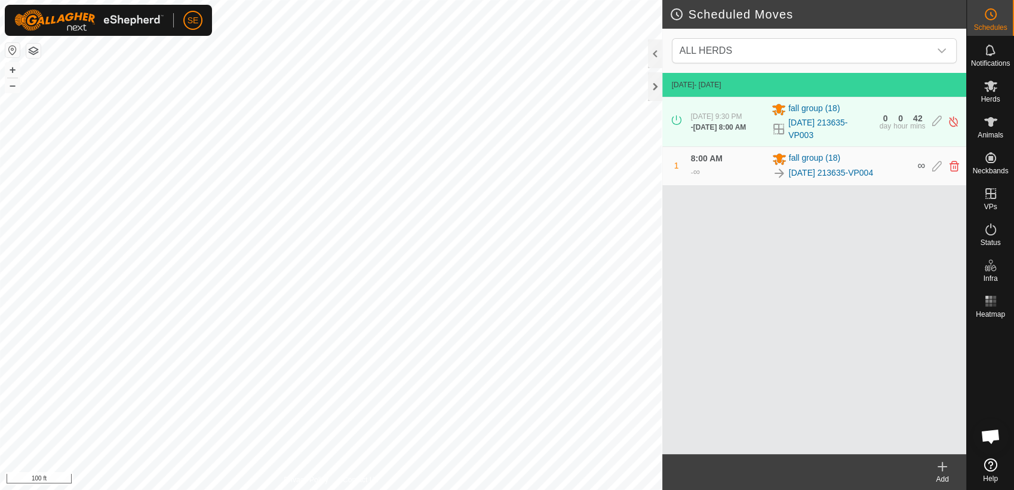
click at [681, 279] on div "Scheduled Moves ALL HERDS [DATE] - [DATE] [DATE] 9:30 PM - [DATE] 8:00 AM fall …" at bounding box center [483, 245] width 966 height 490
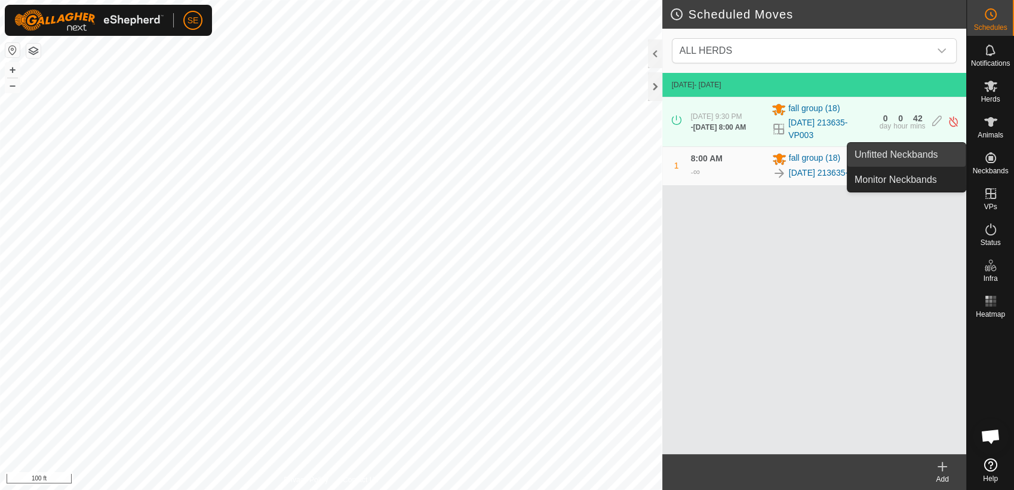
click at [928, 156] on link "Unfitted Neckbands" at bounding box center [907, 155] width 118 height 24
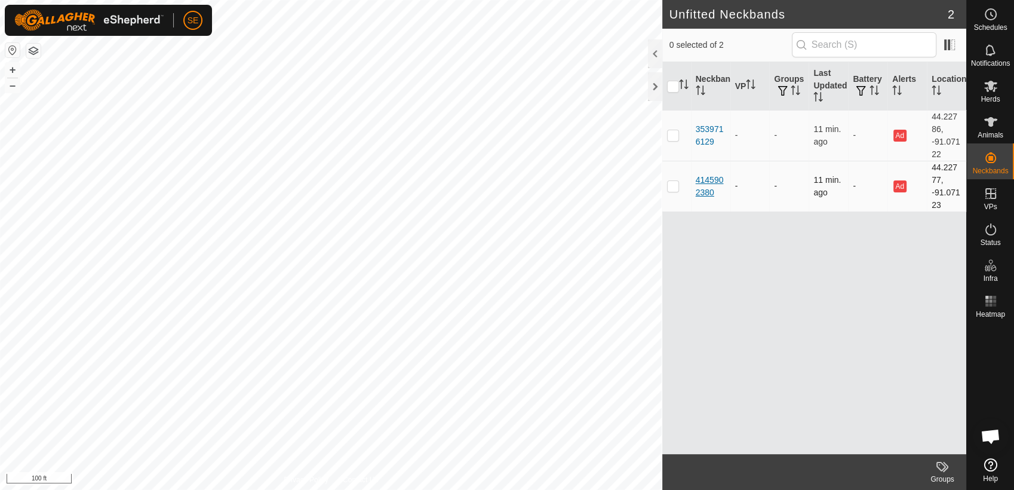
click at [702, 179] on div "4145902380" at bounding box center [711, 186] width 30 height 25
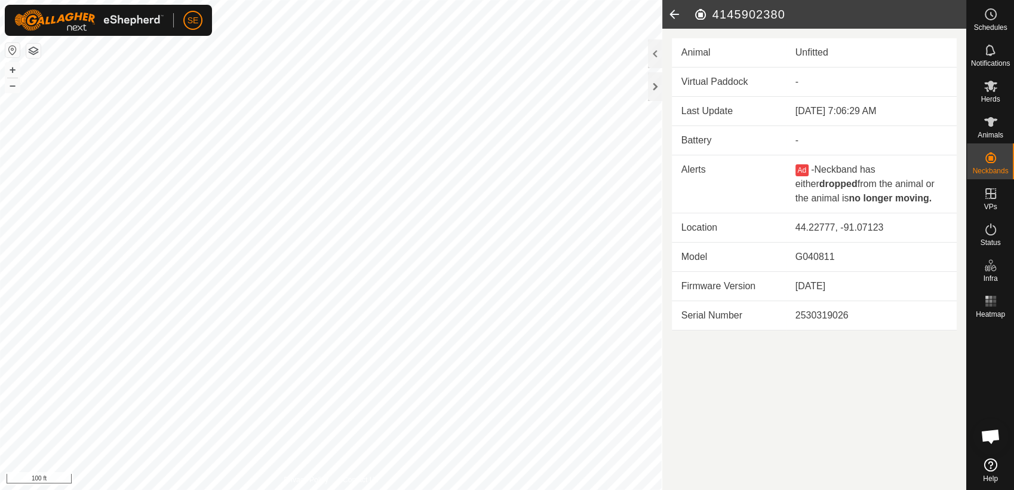
click at [672, 12] on icon at bounding box center [674, 14] width 24 height 29
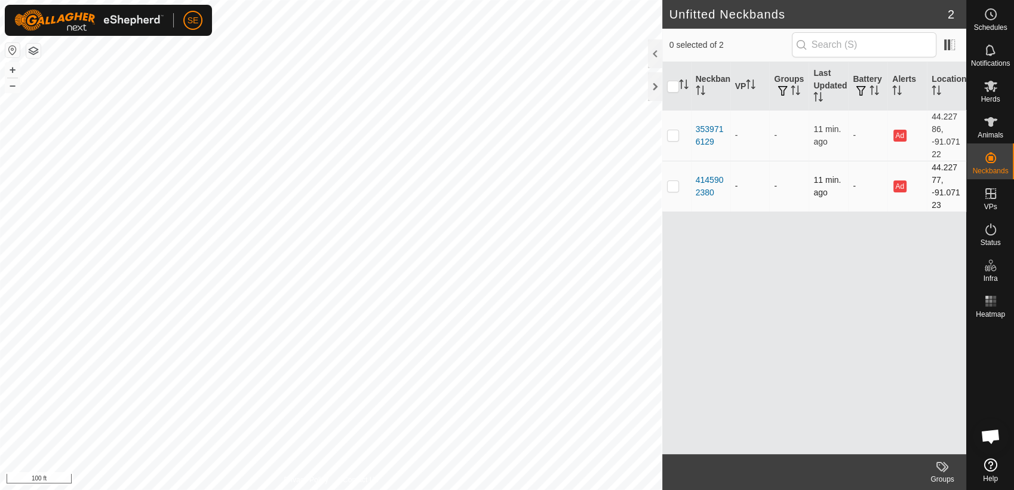
click at [675, 185] on p-checkbox at bounding box center [673, 186] width 12 height 10
checkbox input "true"
click at [941, 468] on icon at bounding box center [942, 466] width 14 height 14
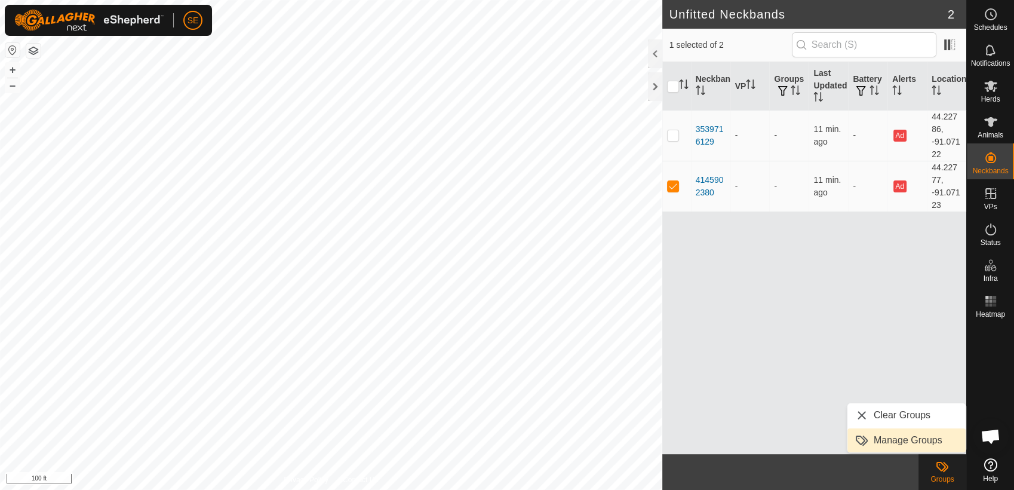
click at [925, 439] on link "Manage Groups" at bounding box center [907, 440] width 118 height 24
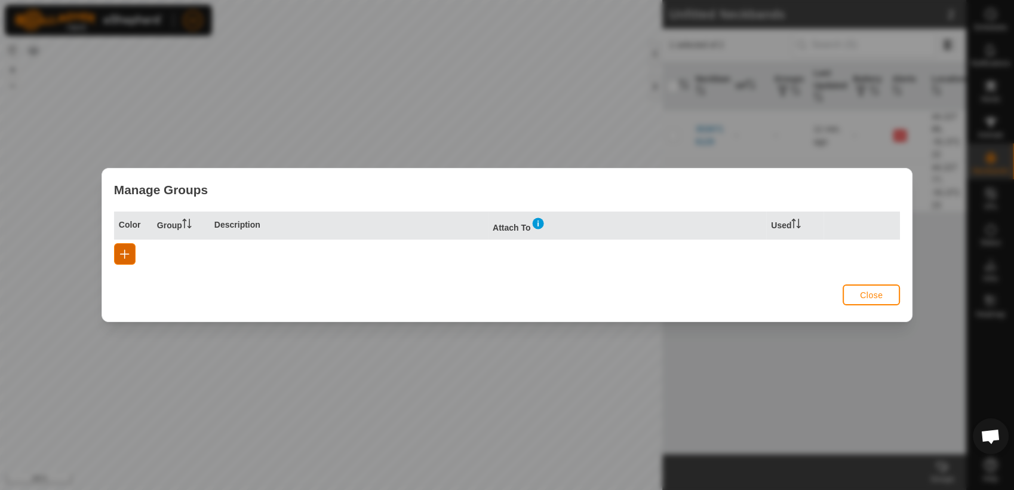
click at [123, 257] on span "button" at bounding box center [125, 254] width 10 height 10
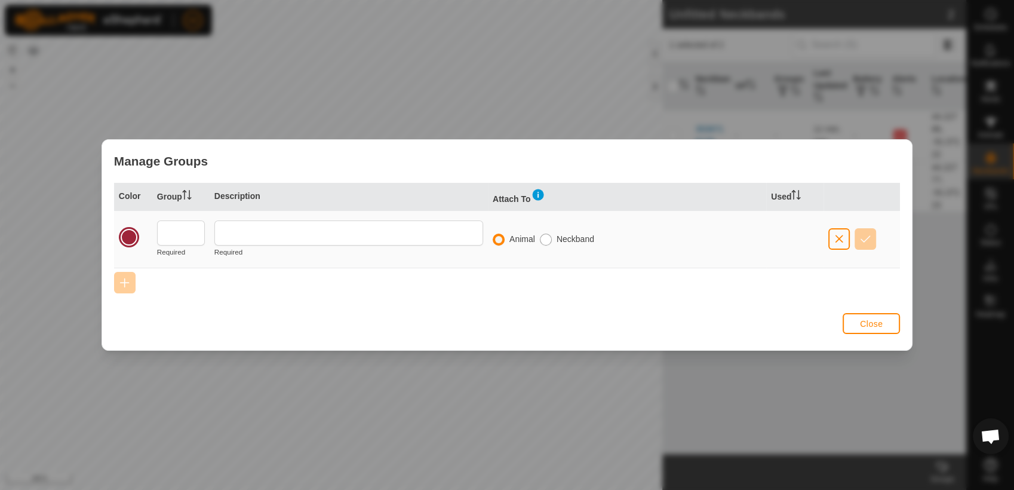
click at [547, 241] on input "radio" at bounding box center [546, 240] width 12 height 12
radio input "true"
click at [497, 244] on input "radio" at bounding box center [499, 240] width 12 height 12
radio input "true"
radio input "false"
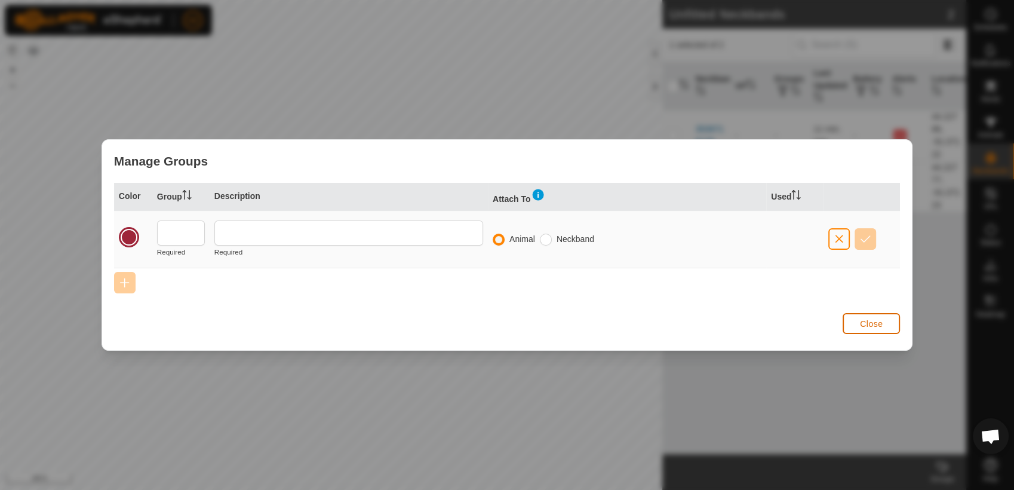
click at [871, 320] on span "Close" at bounding box center [871, 324] width 23 height 10
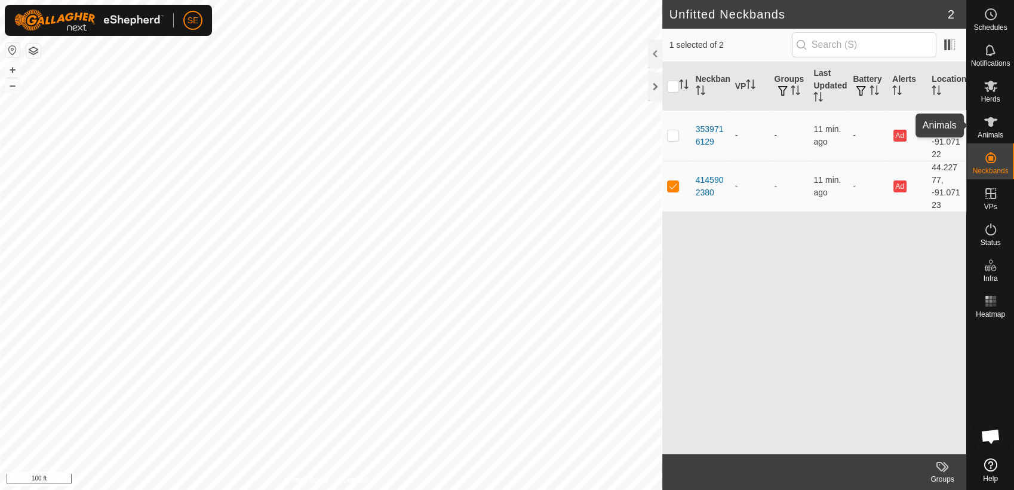
click at [984, 129] on es-animals-svg-icon at bounding box center [991, 121] width 22 height 19
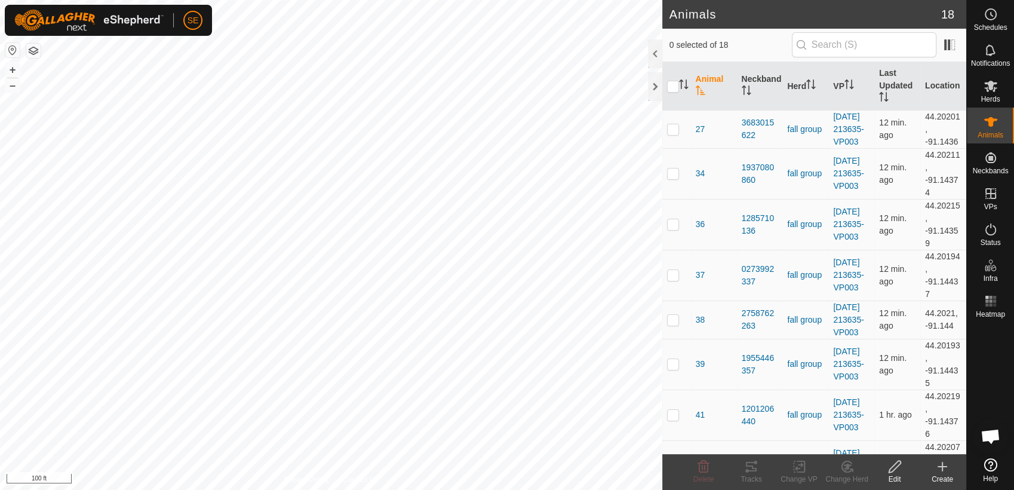
click at [943, 468] on icon at bounding box center [943, 466] width 0 height 8
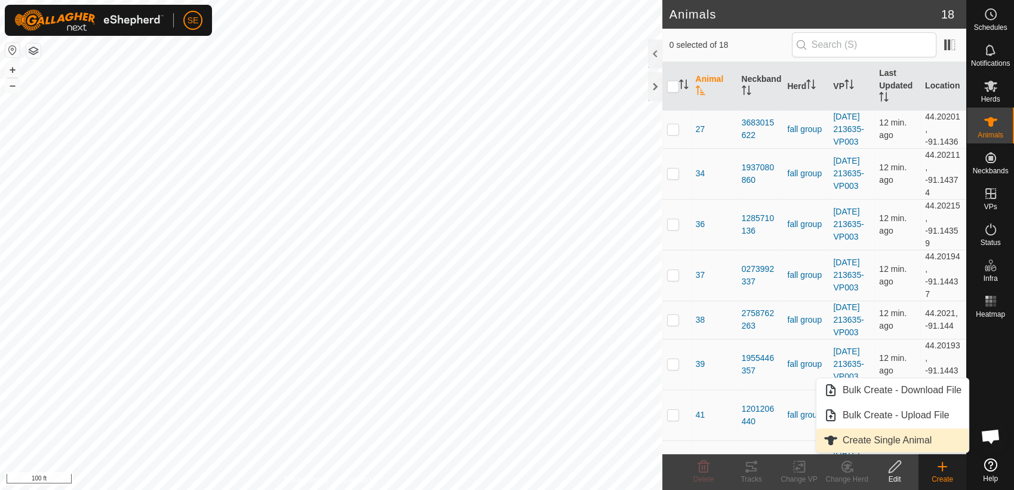
click at [917, 438] on link "Create Single Animal" at bounding box center [893, 440] width 152 height 24
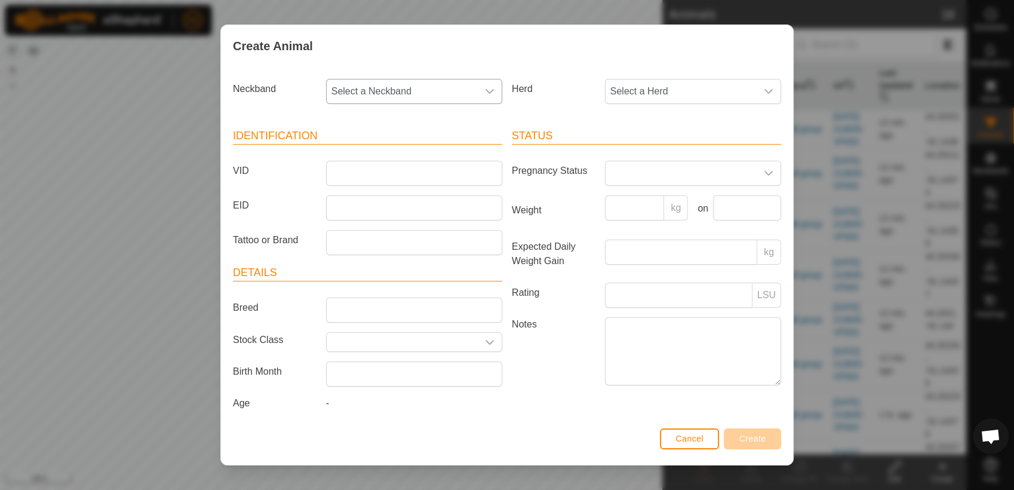
click at [459, 85] on span "Select a Neckband" at bounding box center [402, 91] width 151 height 24
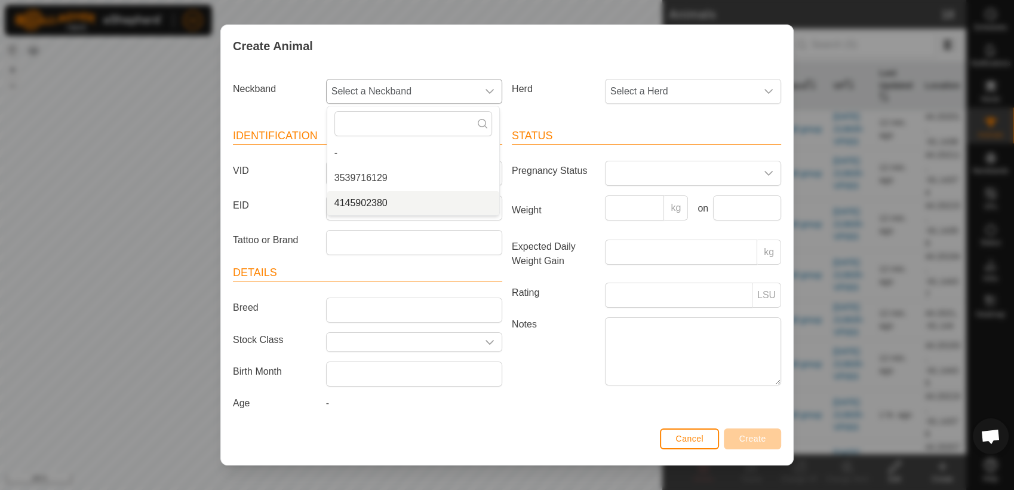
click at [379, 205] on li "4145902380" at bounding box center [413, 203] width 172 height 24
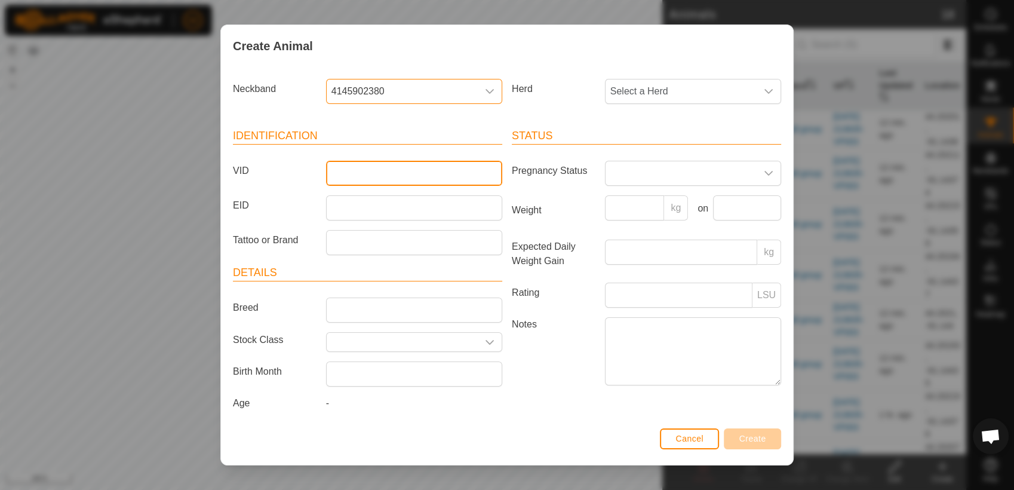
click at [360, 172] on input "VID" at bounding box center [414, 173] width 176 height 25
click at [458, 166] on input "VID" at bounding box center [414, 173] width 176 height 25
type input "4145902380"
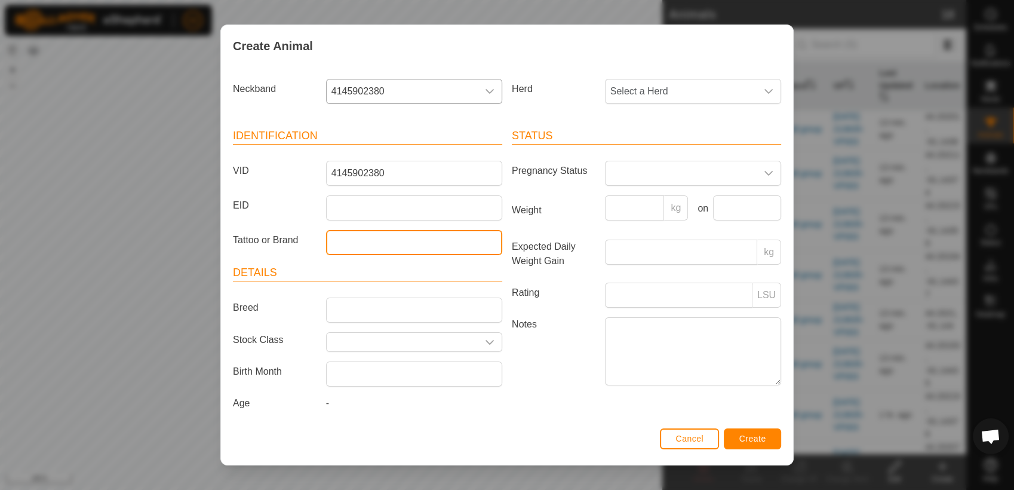
click at [385, 238] on input "Tattoo or Brand" at bounding box center [414, 242] width 176 height 25
click at [395, 246] on input "spare" at bounding box center [414, 242] width 176 height 25
type input "s"
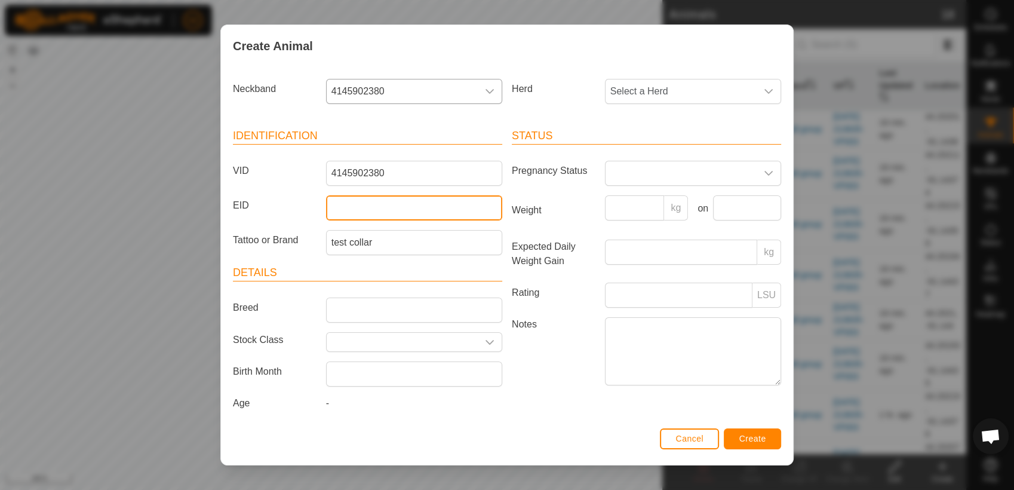
click at [422, 208] on input "EID" at bounding box center [414, 207] width 176 height 25
click at [769, 442] on button "Create" at bounding box center [752, 438] width 57 height 21
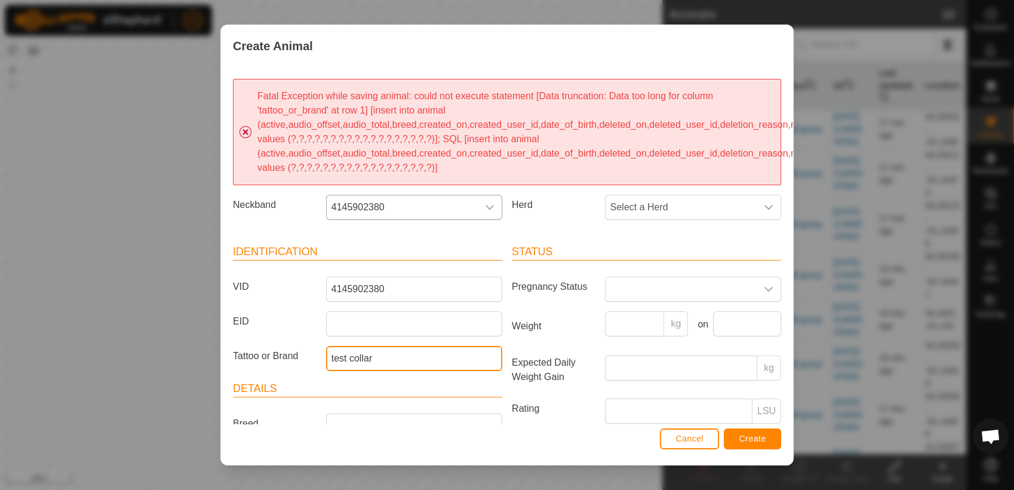
click at [375, 361] on input "test collar" at bounding box center [414, 358] width 176 height 25
type input "test"
click at [725, 208] on span "Select a Herd" at bounding box center [681, 207] width 151 height 24
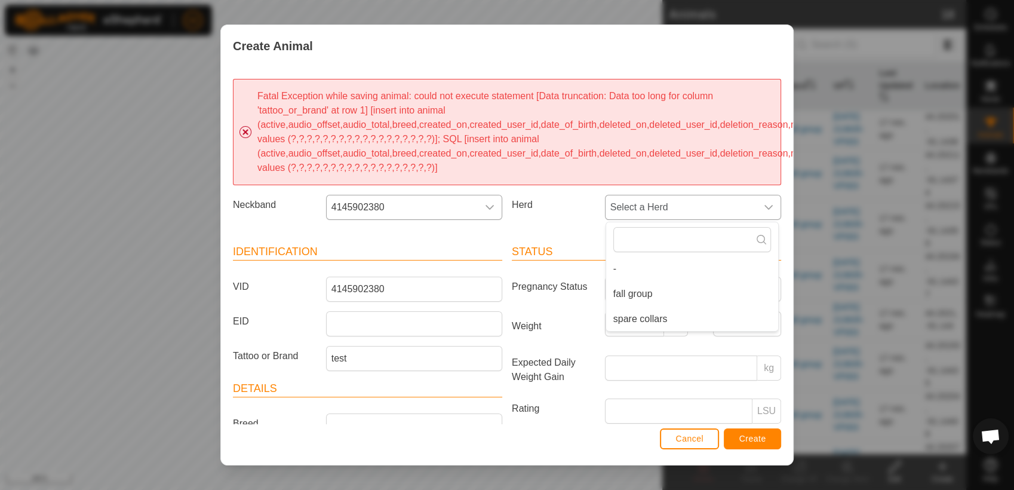
click at [652, 314] on li "spare collars" at bounding box center [692, 319] width 172 height 24
click at [751, 432] on button "Create" at bounding box center [752, 438] width 57 height 21
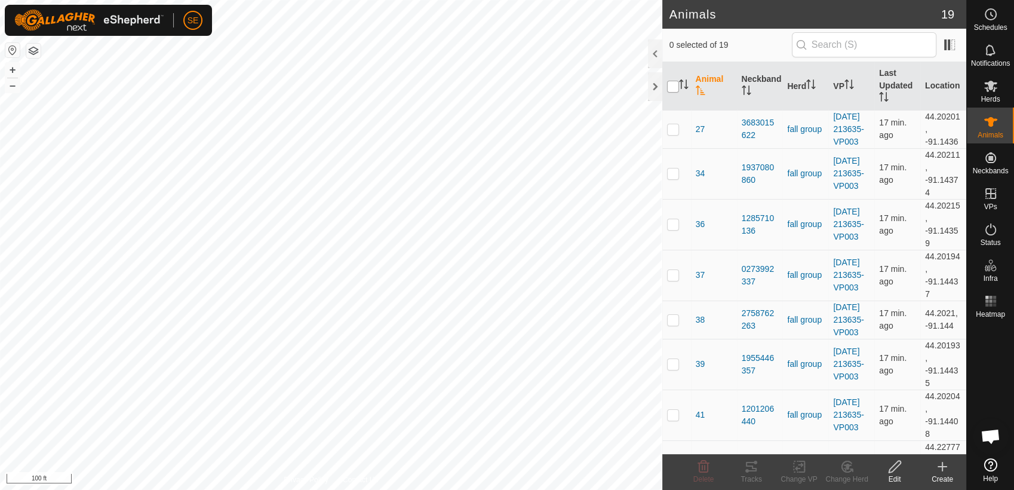
click at [674, 84] on input "checkbox" at bounding box center [673, 87] width 12 height 12
checkbox input "true"
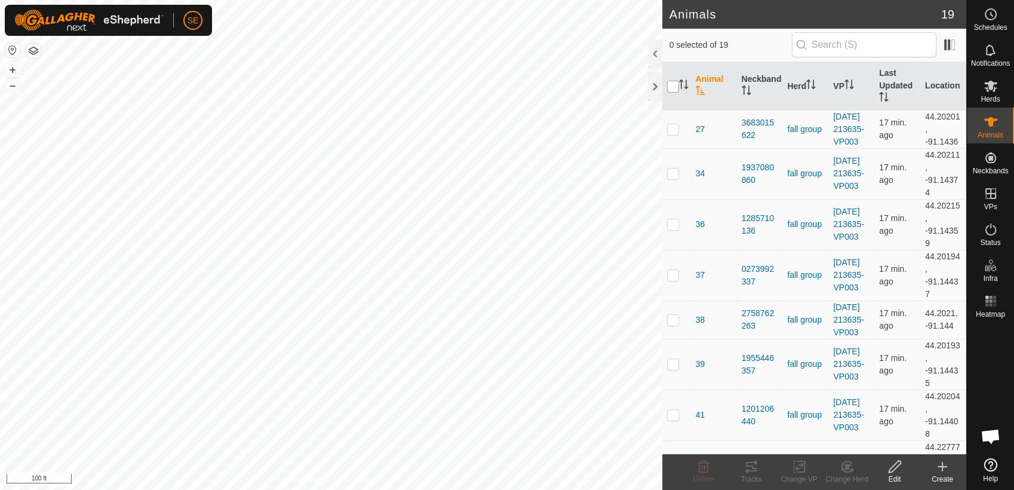
checkbox input "true"
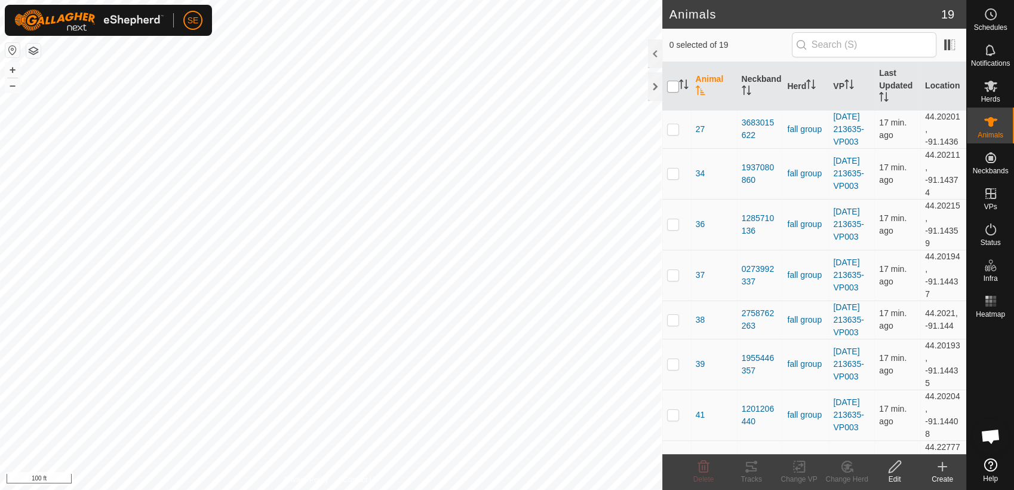
checkbox input "true"
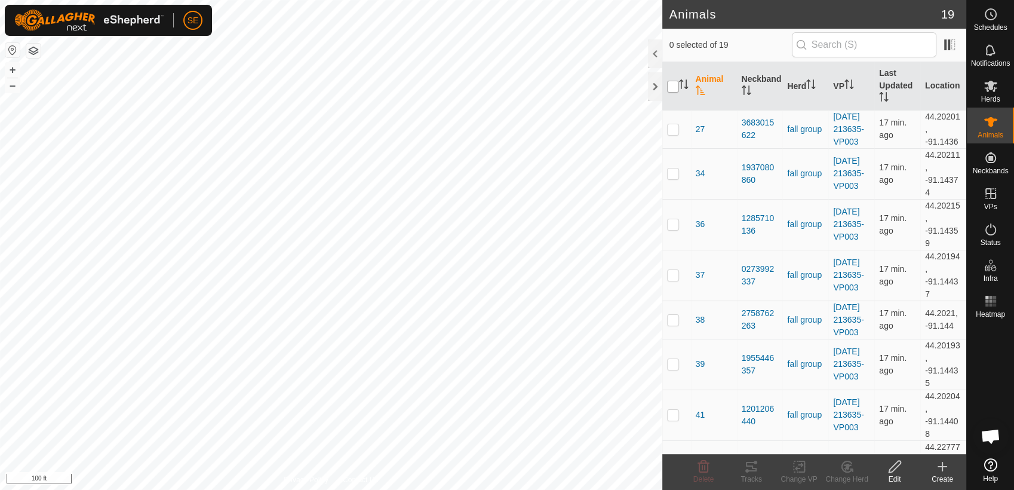
checkbox input "true"
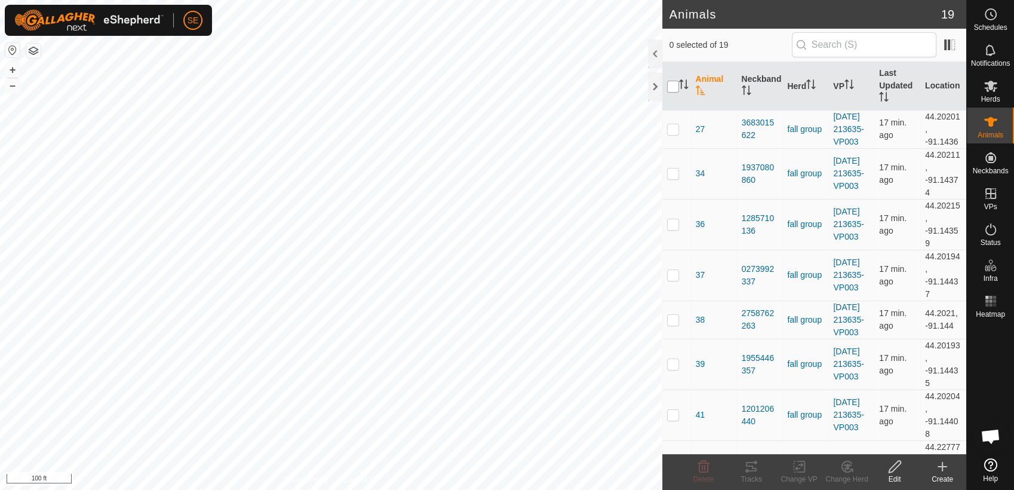
checkbox input "true"
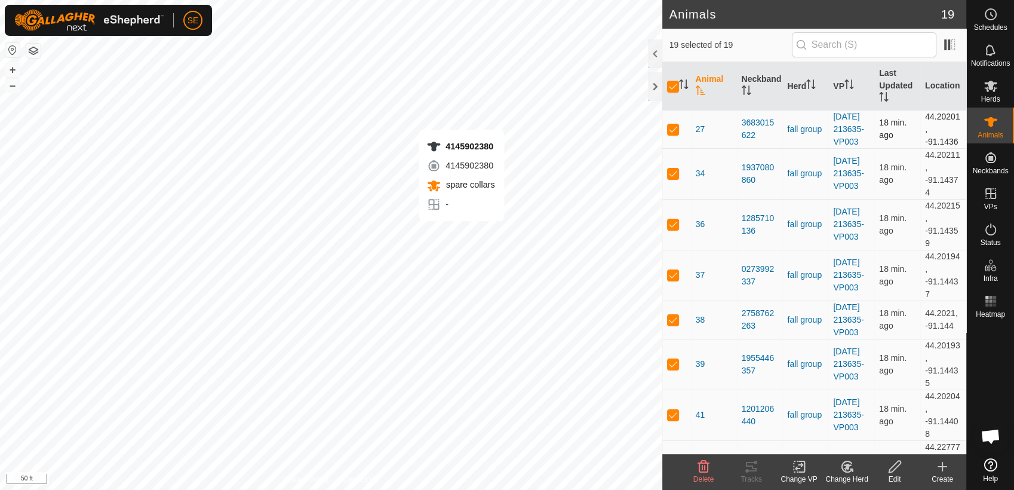
checkbox input "false"
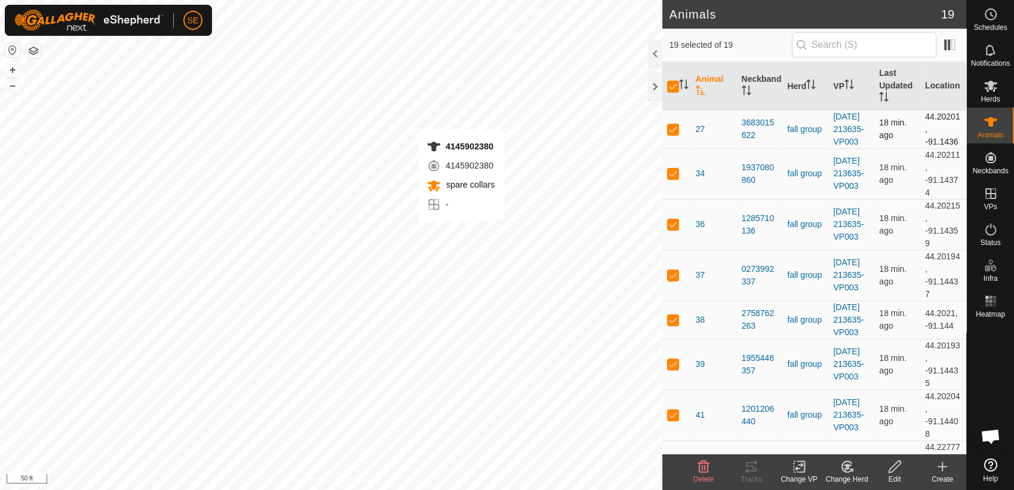
checkbox input "false"
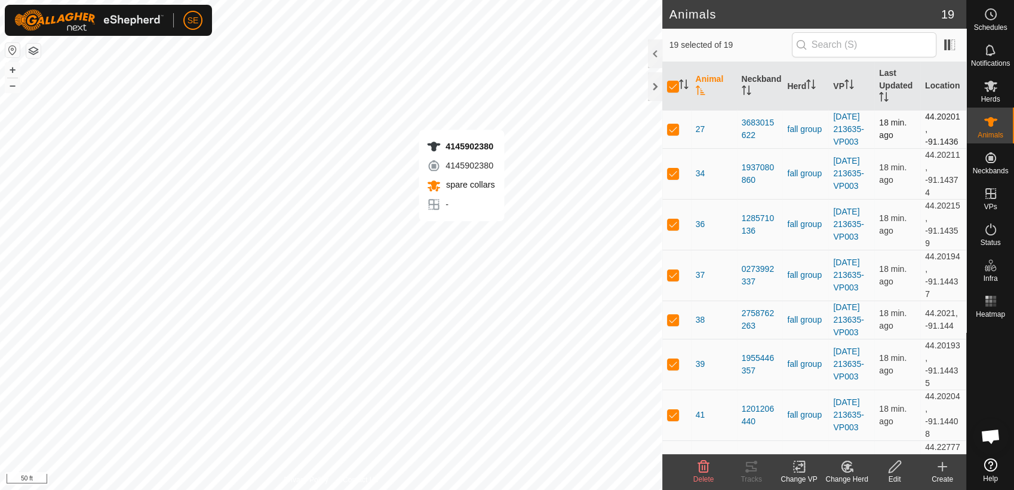
checkbox input "false"
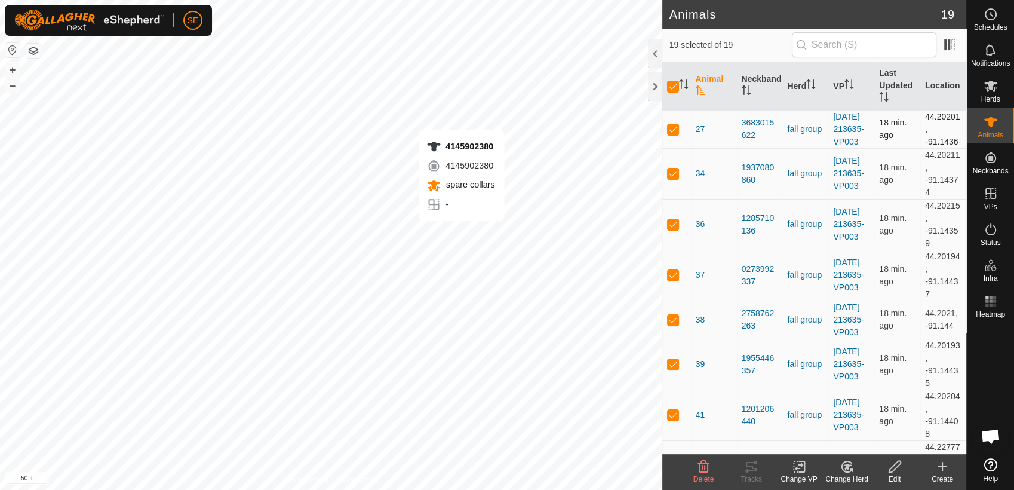
checkbox input "false"
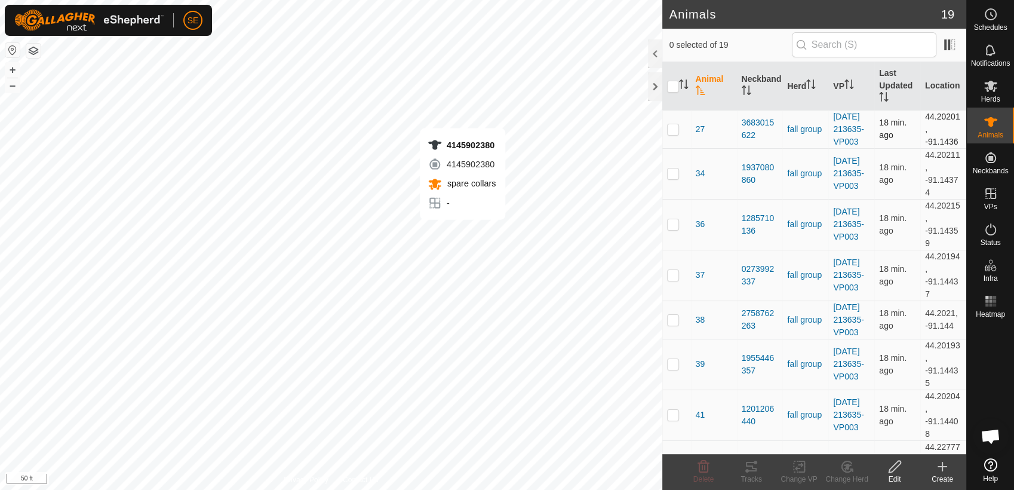
checkbox input "true"
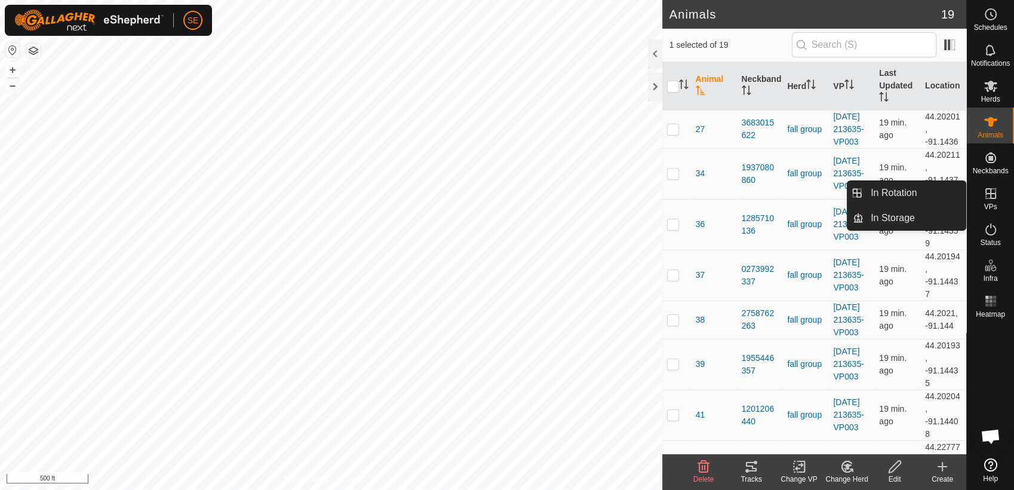
click at [993, 195] on icon at bounding box center [991, 193] width 14 height 14
click at [903, 193] on link "In Rotation" at bounding box center [915, 193] width 102 height 24
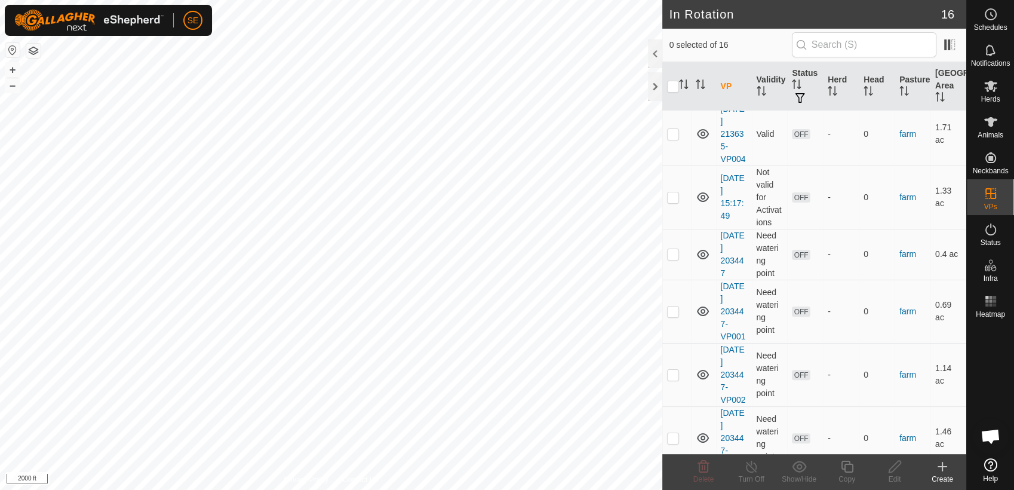
scroll to position [276, 0]
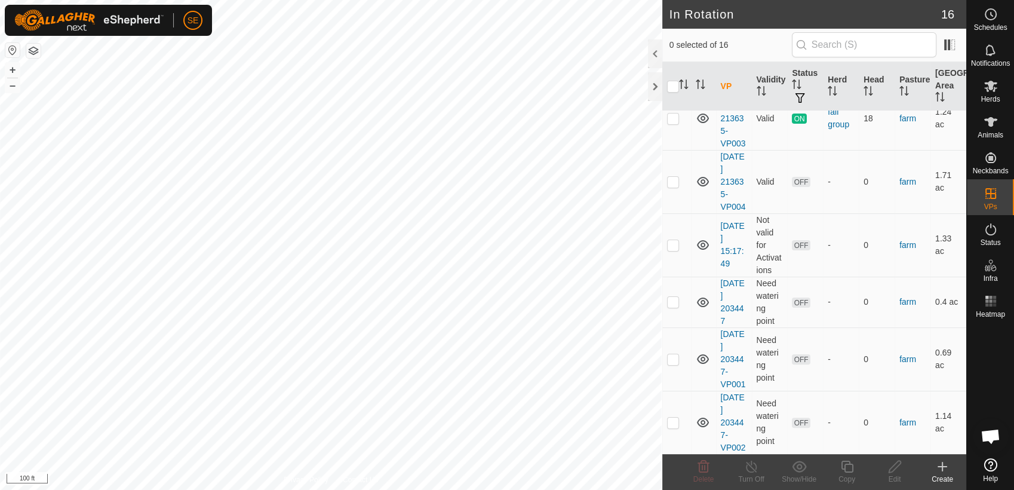
click at [947, 466] on icon at bounding box center [942, 466] width 14 height 14
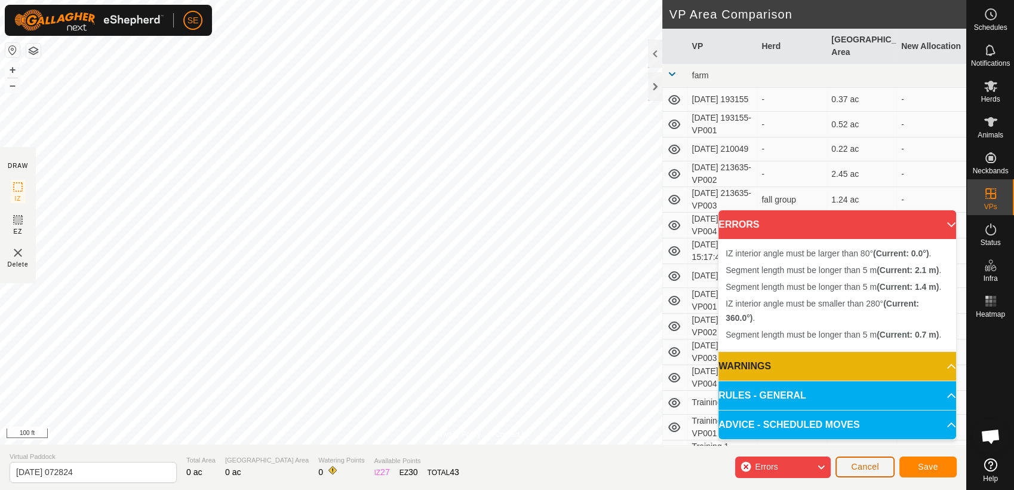
click at [867, 467] on span "Cancel" at bounding box center [865, 467] width 28 height 10
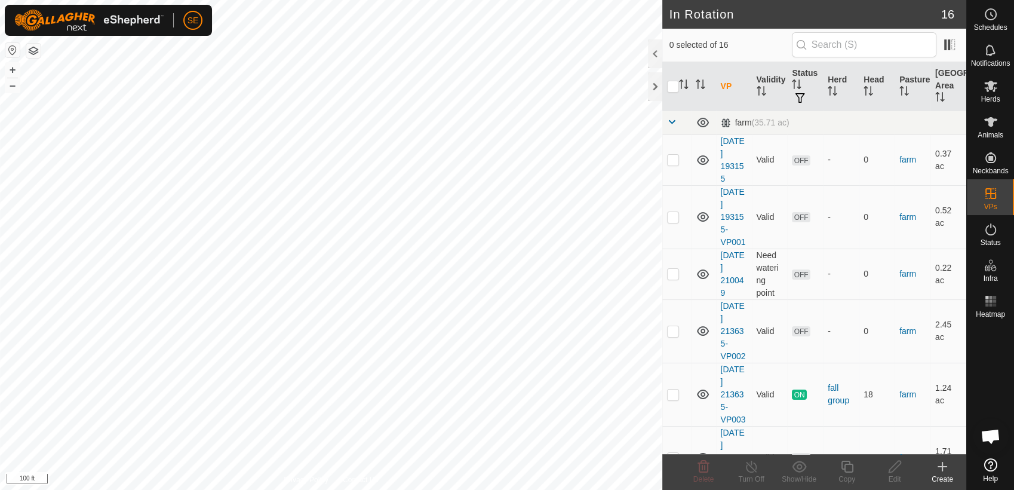
click at [941, 471] on icon at bounding box center [942, 466] width 14 height 14
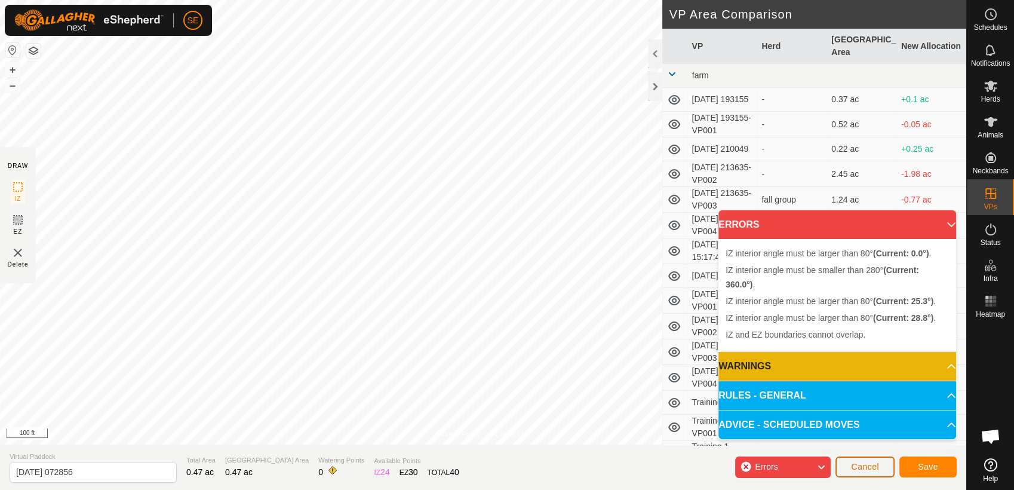
drag, startPoint x: 439, startPoint y: 429, endPoint x: 857, endPoint y: 468, distance: 419.3
click at [857, 468] on span "Cancel" at bounding box center [865, 467] width 28 height 10
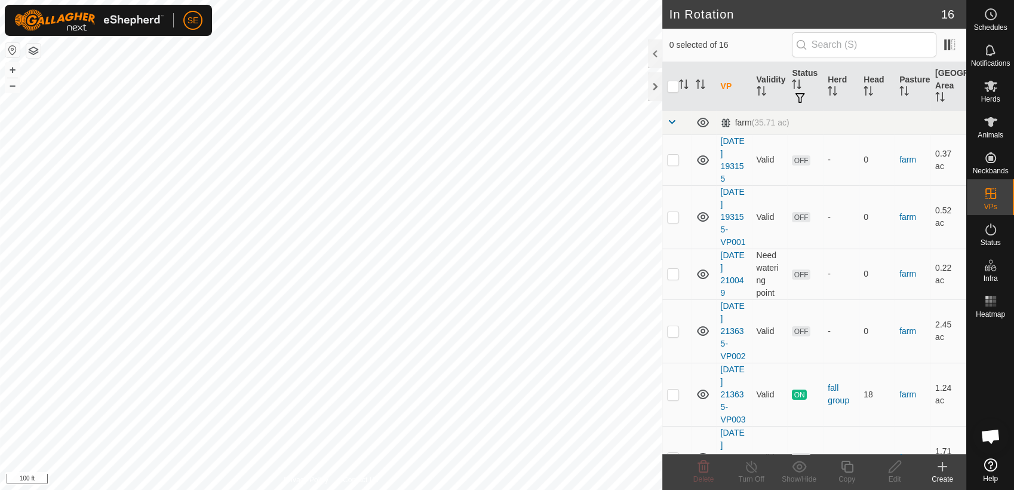
click at [946, 472] on icon at bounding box center [942, 466] width 14 height 14
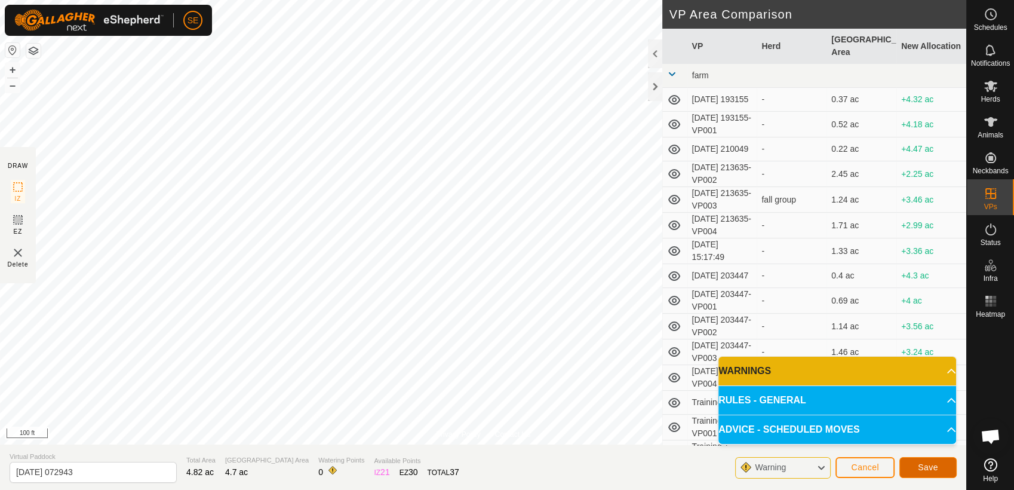
click at [916, 468] on button "Save" at bounding box center [928, 467] width 57 height 21
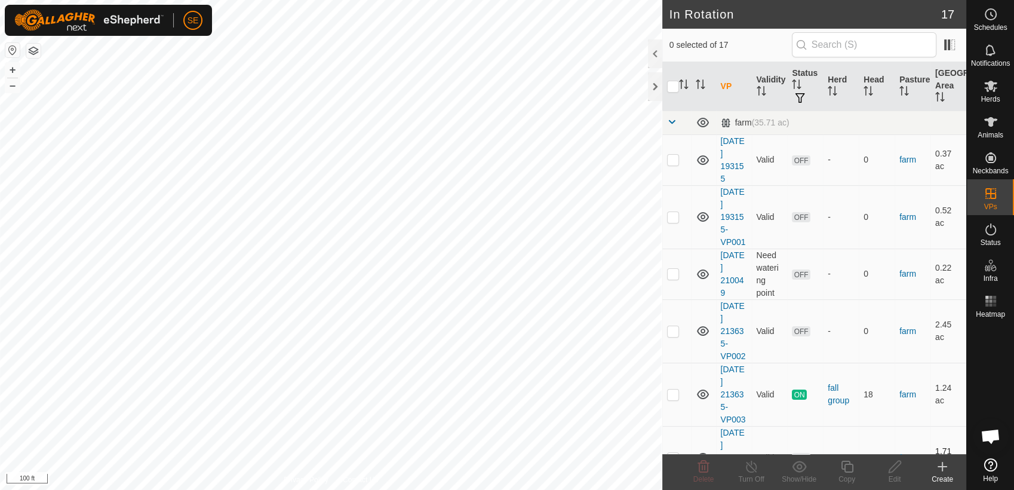
checkbox input "true"
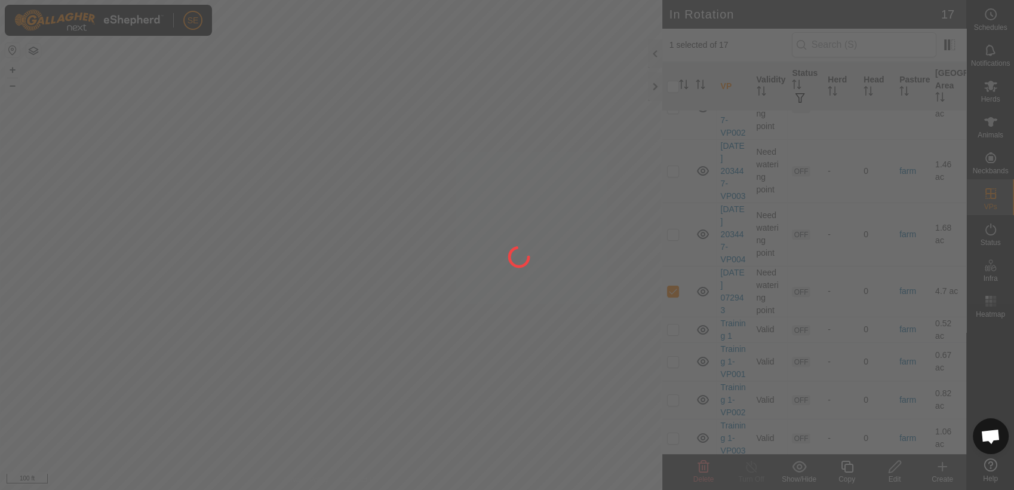
scroll to position [592, 0]
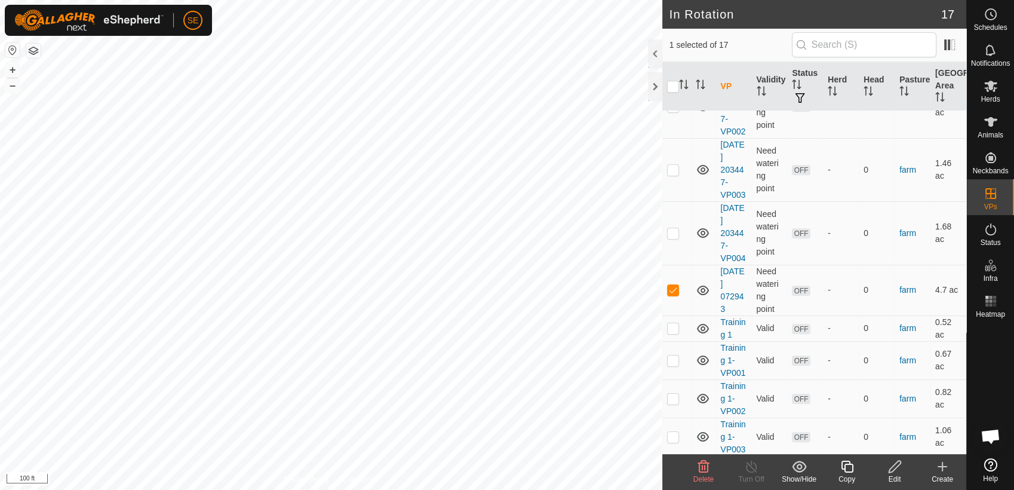
click at [892, 467] on icon at bounding box center [895, 467] width 12 height 12
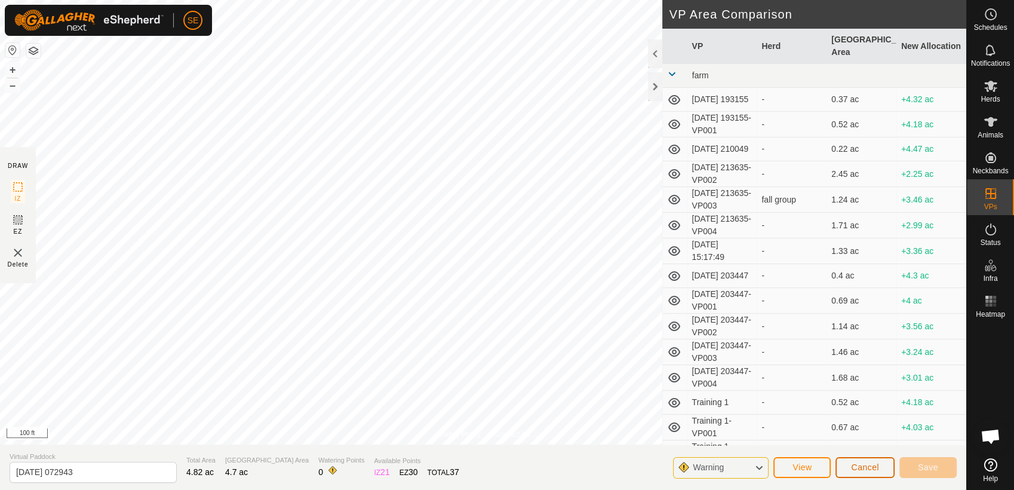
click at [858, 471] on span "Cancel" at bounding box center [865, 467] width 28 height 10
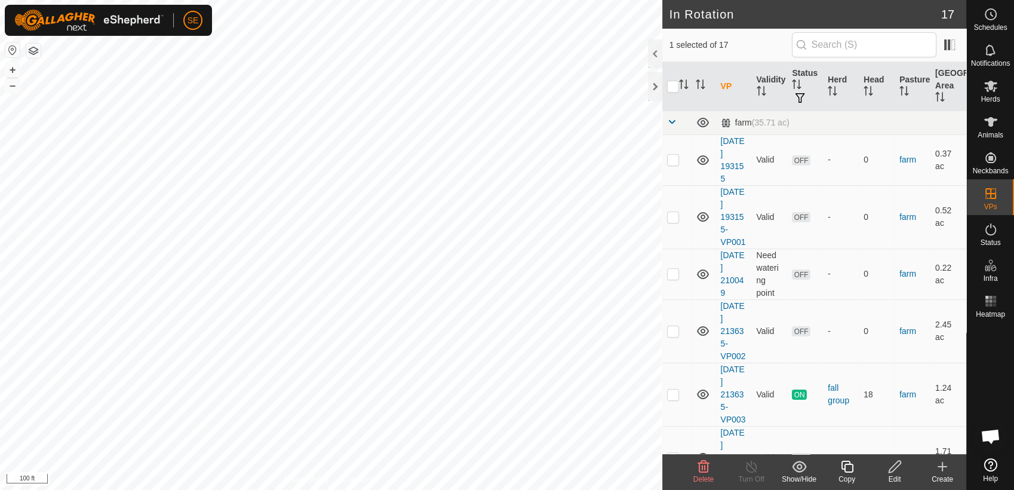
click at [698, 467] on icon at bounding box center [703, 466] width 14 height 14
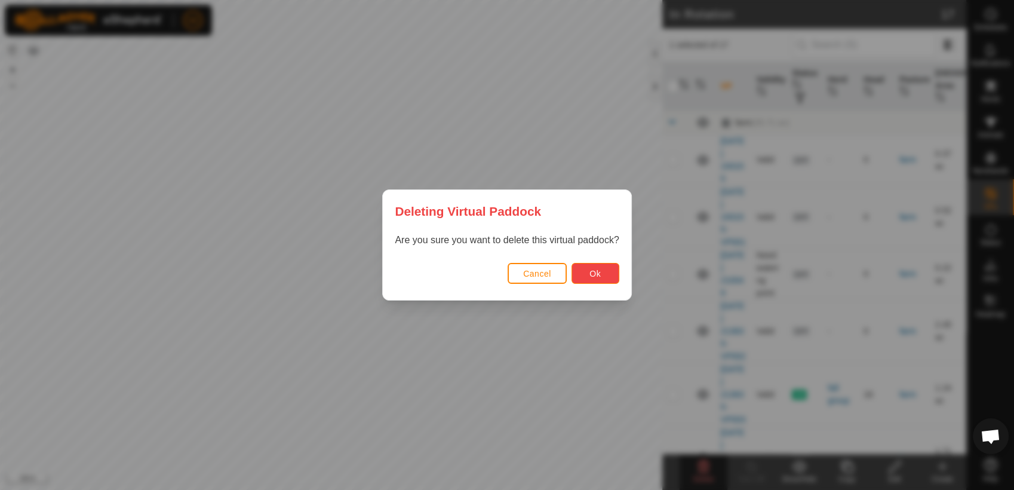
click at [597, 274] on span "Ok" at bounding box center [595, 274] width 11 height 10
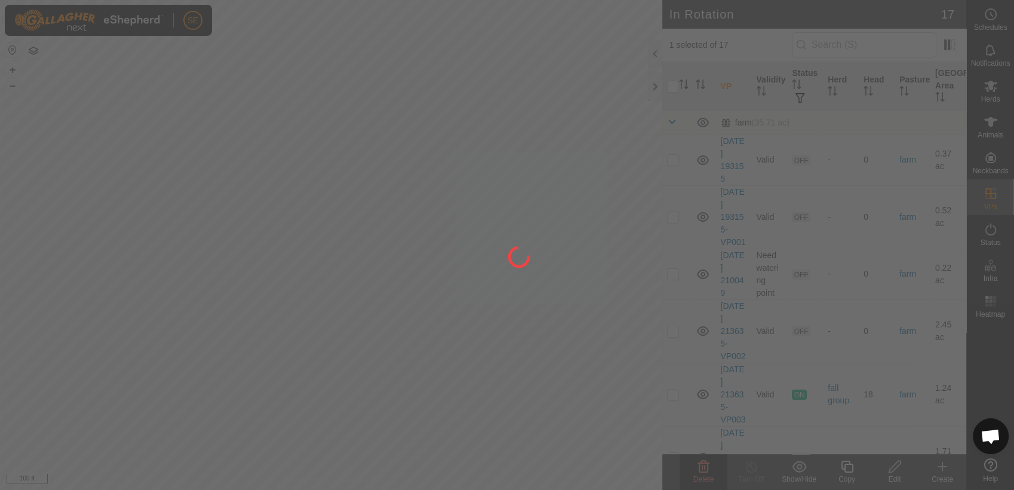
checkbox input "false"
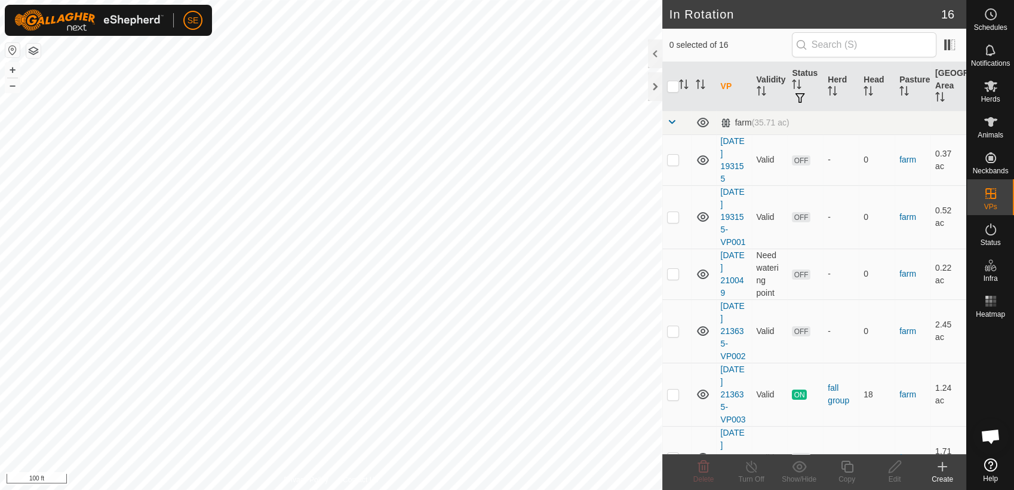
scroll to position [958, 0]
click at [997, 17] on icon at bounding box center [991, 14] width 14 height 14
